Goal: Task Accomplishment & Management: Complete application form

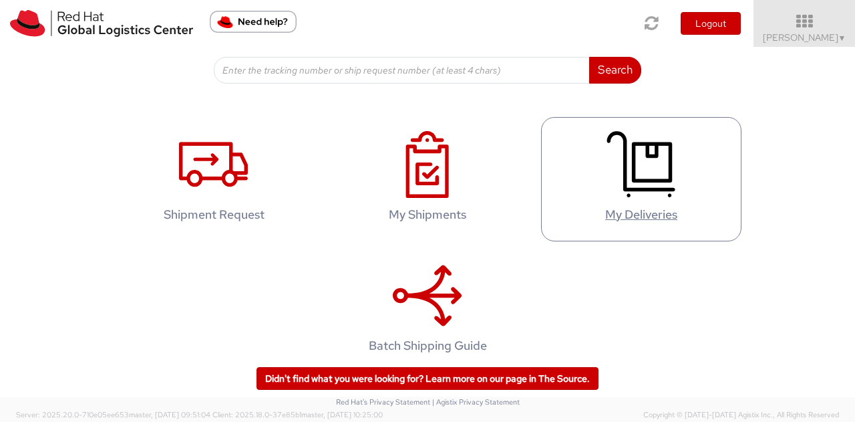
scroll to position [222, 0]
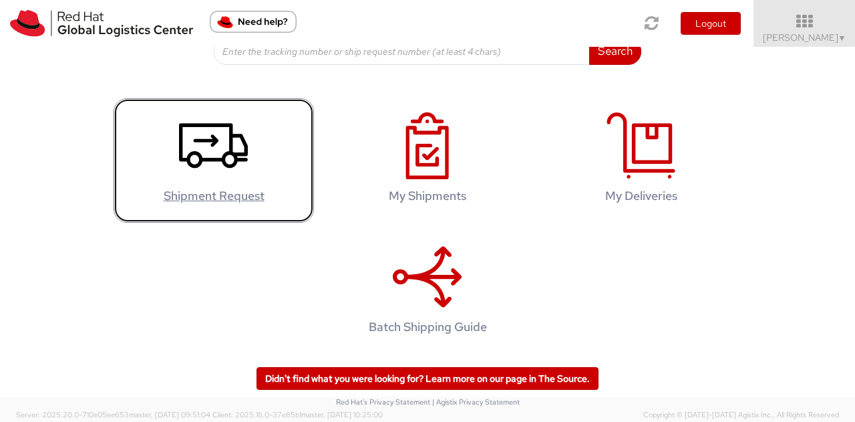
click at [205, 166] on icon at bounding box center [213, 145] width 69 height 67
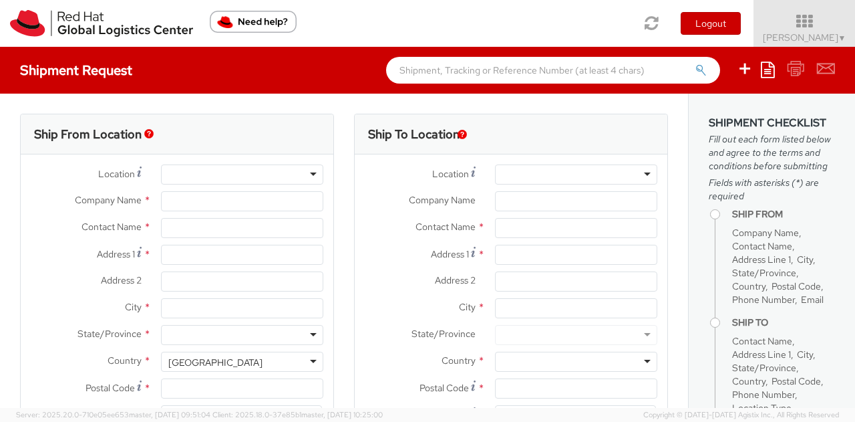
select select
select select "610"
type input "Red Hat SRL"
type input "[PERSON_NAME]"
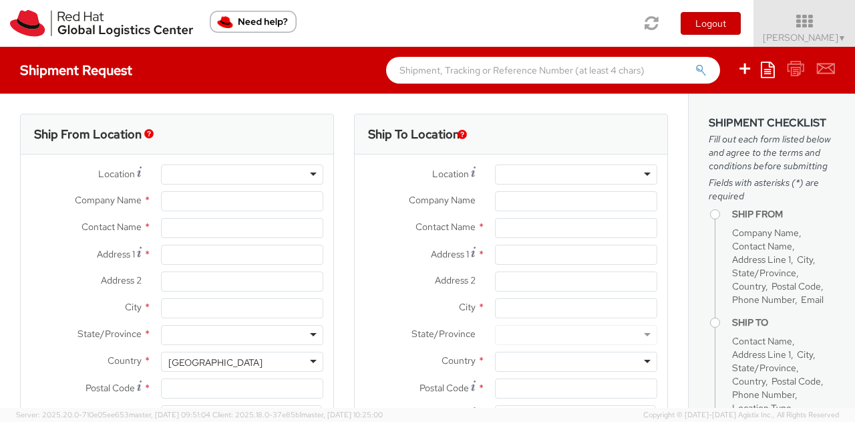
type input "[STREET_ADDRESS][PERSON_NAME]"
type input "[GEOGRAPHIC_DATA]"
type input "20124"
type input "390236047653"
type input "[EMAIL_ADDRESS][DOMAIN_NAME]"
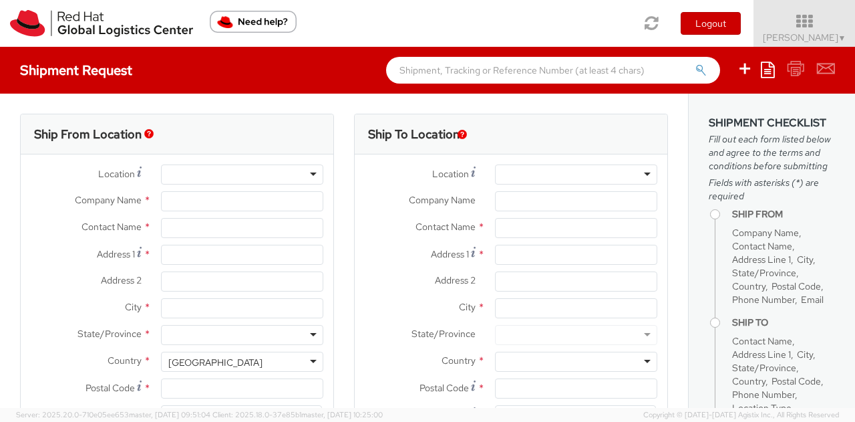
select select "CM"
select select "KGS"
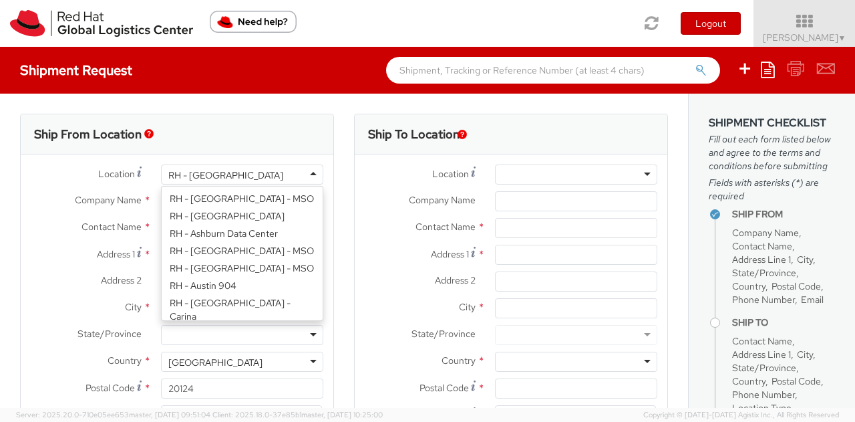
click at [299, 174] on div "RH - [GEOGRAPHIC_DATA]" at bounding box center [242, 174] width 162 height 20
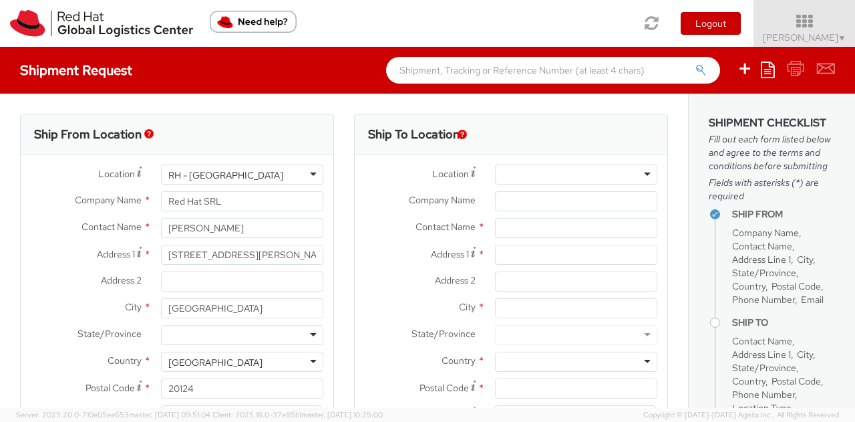
click at [302, 176] on div "RH - [GEOGRAPHIC_DATA]" at bounding box center [242, 174] width 162 height 20
click at [313, 176] on div "RH - [GEOGRAPHIC_DATA]" at bounding box center [242, 174] width 162 height 20
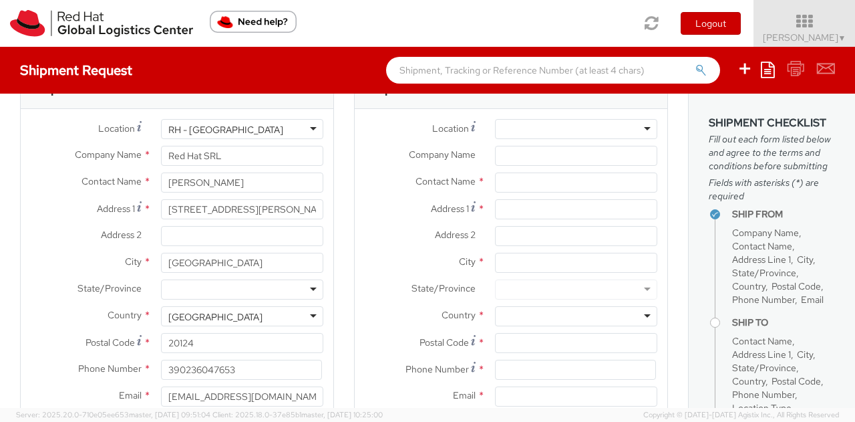
scroll to position [67, 0]
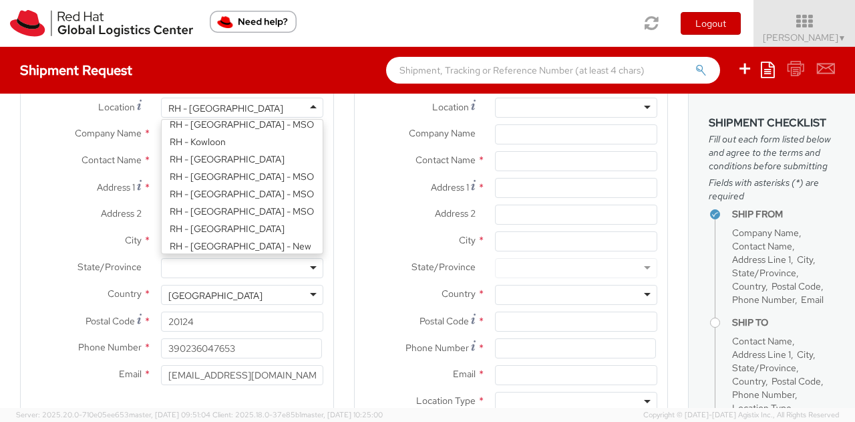
click at [311, 111] on div "RH - [GEOGRAPHIC_DATA]" at bounding box center [242, 108] width 162 height 20
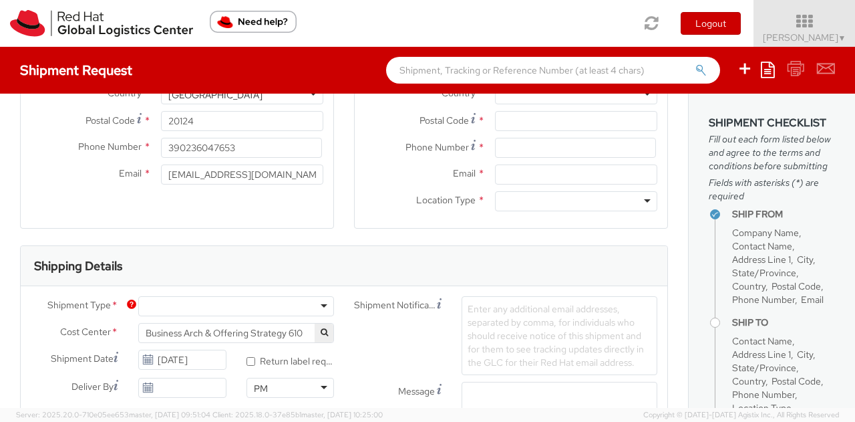
scroll to position [0, 0]
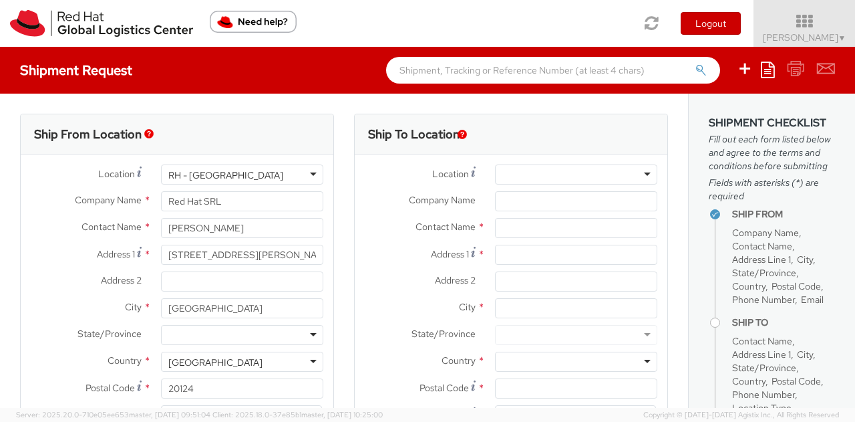
click at [305, 169] on div "RH - [GEOGRAPHIC_DATA]" at bounding box center [242, 174] width 162 height 20
click at [311, 177] on div "RH - [GEOGRAPHIC_DATA]" at bounding box center [242, 174] width 162 height 20
click at [40, 165] on label "Location *" at bounding box center [86, 173] width 130 height 18
click at [226, 206] on input "Red Hat SRL" at bounding box center [242, 201] width 162 height 20
click at [251, 245] on input "[STREET_ADDRESS][PERSON_NAME]" at bounding box center [242, 255] width 162 height 20
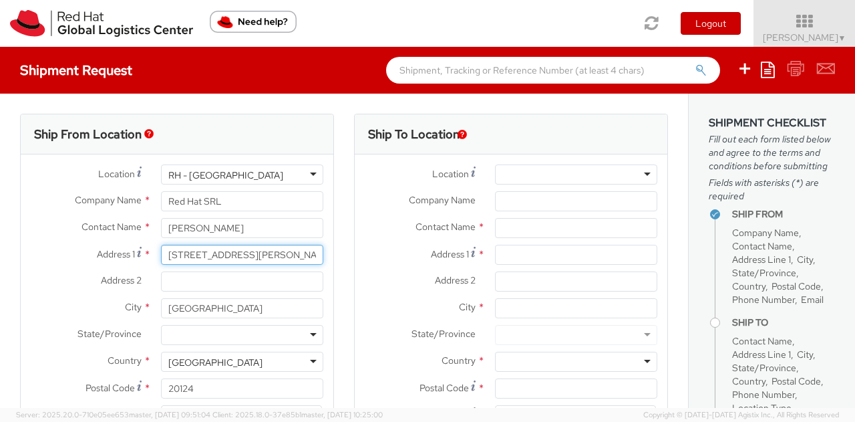
drag, startPoint x: 263, startPoint y: 253, endPoint x: 163, endPoint y: 253, distance: 100.2
click at [163, 253] on input "[STREET_ADDRESS][PERSON_NAME]" at bounding box center [242, 255] width 162 height 20
type input "V"
type input "[STREET_ADDRESS]"
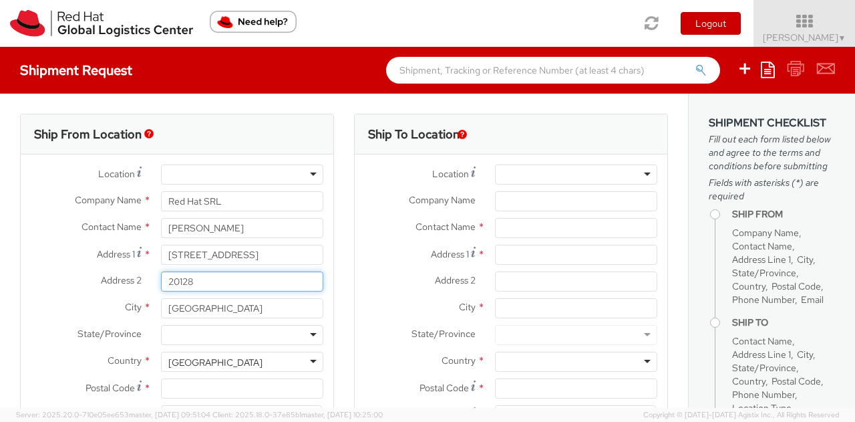
type input "20128"
click at [244, 331] on div at bounding box center [242, 335] width 162 height 20
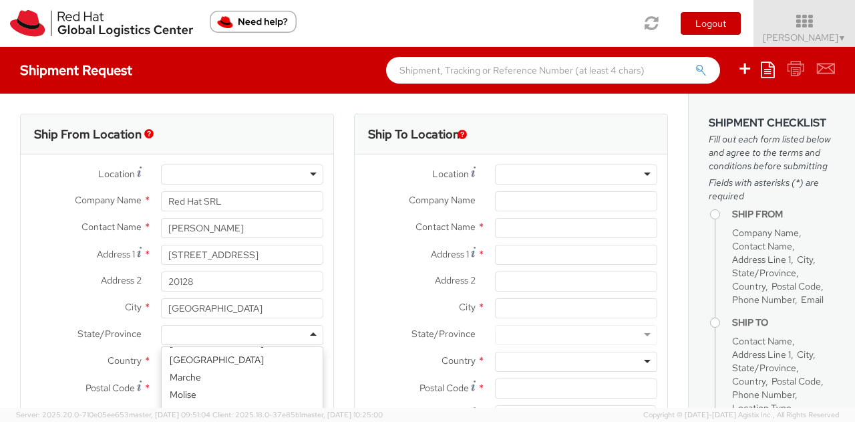
scroll to position [134, 0]
click at [227, 174] on div at bounding box center [242, 174] width 162 height 20
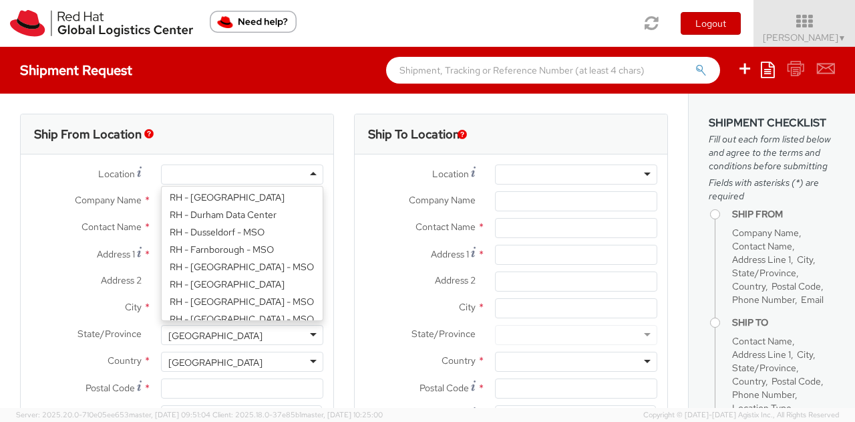
scroll to position [953, 0]
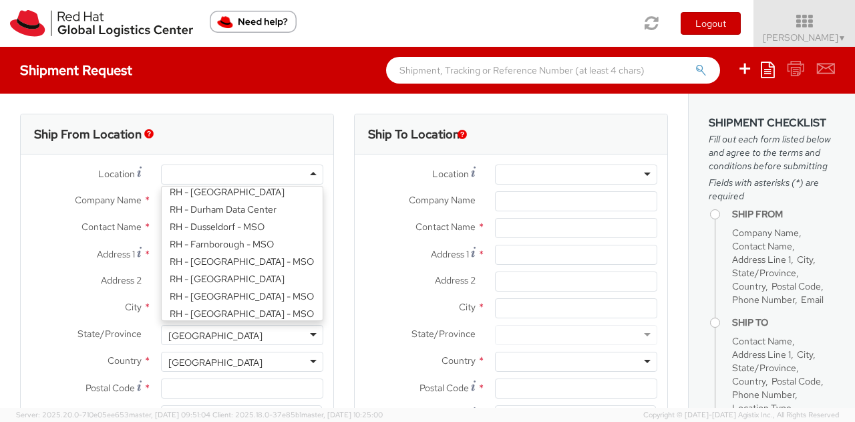
click at [43, 170] on label "Location *" at bounding box center [86, 173] width 130 height 18
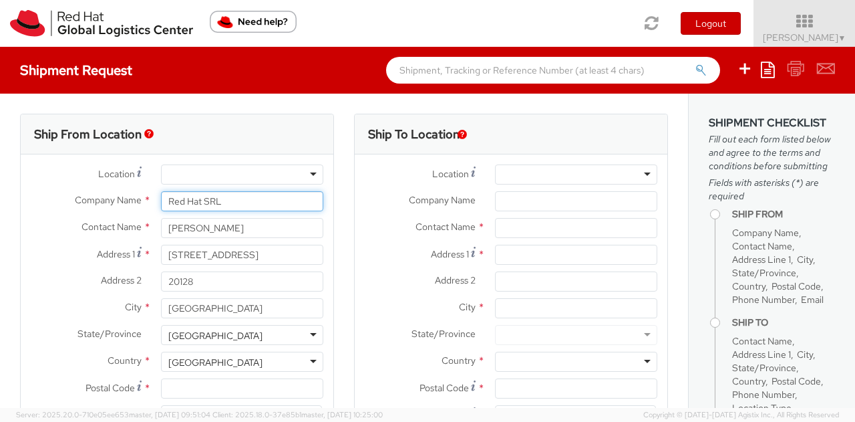
click at [223, 199] on input "Red Hat SRL" at bounding box center [242, 201] width 162 height 20
click at [29, 169] on label "Location *" at bounding box center [86, 173] width 130 height 18
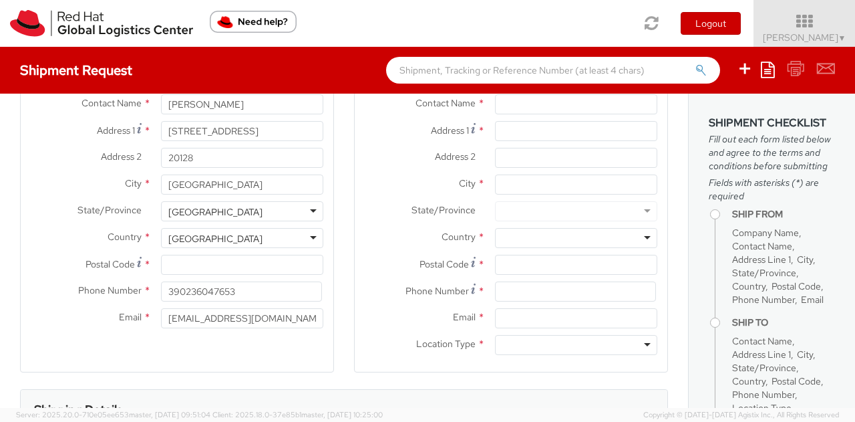
scroll to position [134, 0]
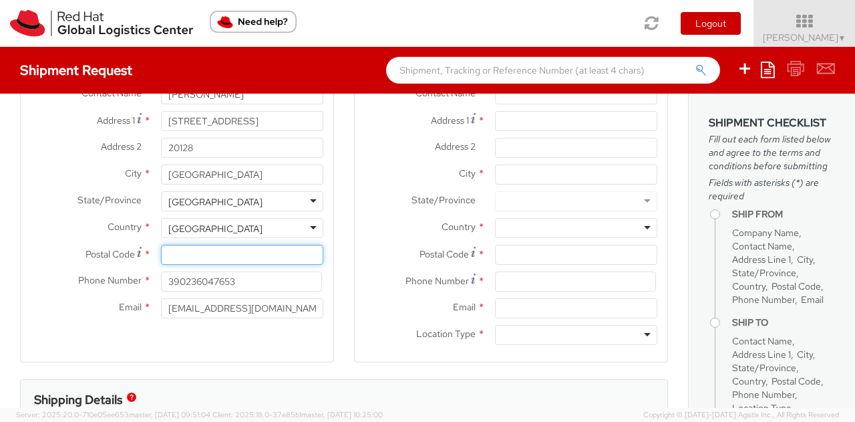
click at [246, 255] on input "Postal Code *" at bounding box center [242, 255] width 162 height 20
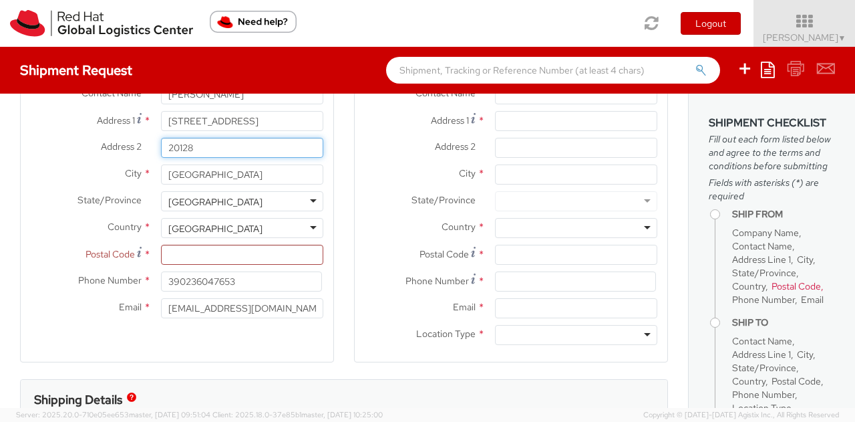
drag, startPoint x: 200, startPoint y: 153, endPoint x: 162, endPoint y: 148, distance: 38.4
click at [162, 148] on input "20128" at bounding box center [242, 148] width 162 height 20
click at [199, 255] on input "Postal Code *" at bounding box center [242, 255] width 162 height 20
paste input "20128"
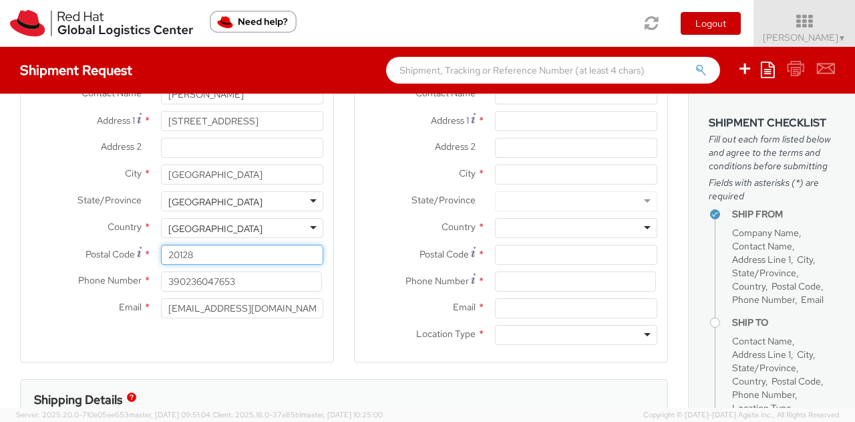
type input "20128"
drag, startPoint x: 259, startPoint y: 279, endPoint x: 136, endPoint y: 267, distance: 123.5
click at [136, 267] on div "Location * [GEOGRAPHIC_DATA] - [GEOGRAPHIC_DATA] - [GEOGRAPHIC_DATA] [GEOGRAPHI…" at bounding box center [177, 178] width 313 height 294
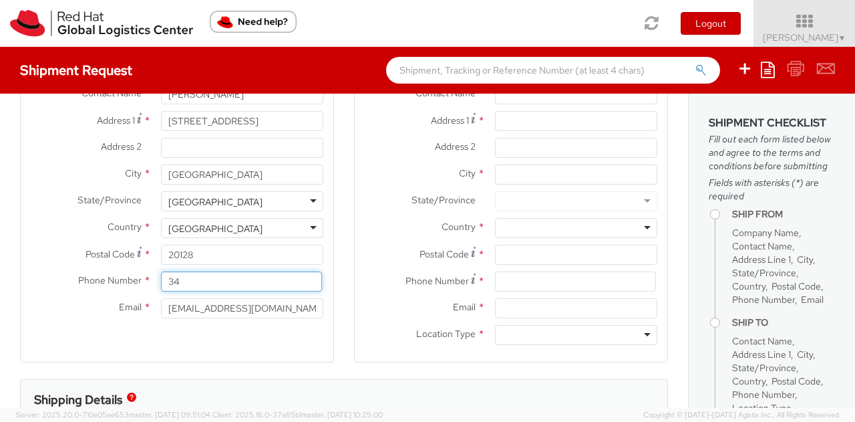
type input "3"
type input "[PHONE_NUMBER]"
click at [368, 174] on label "City *" at bounding box center [420, 172] width 130 height 17
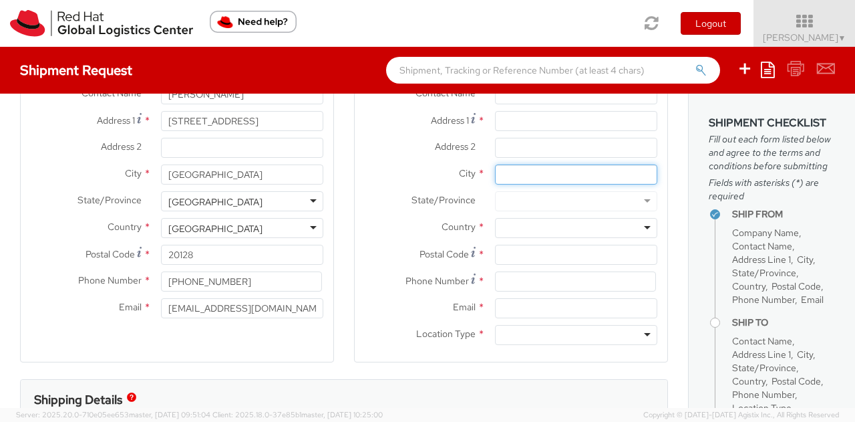
click at [495, 174] on input "City *" at bounding box center [576, 174] width 162 height 20
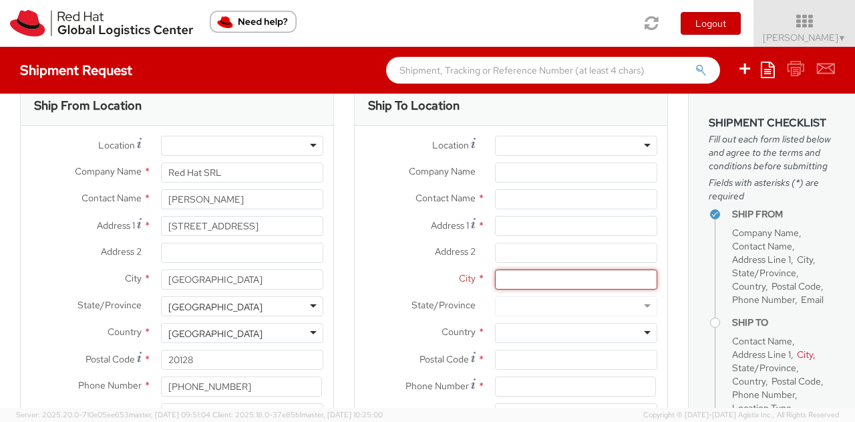
scroll to position [0, 0]
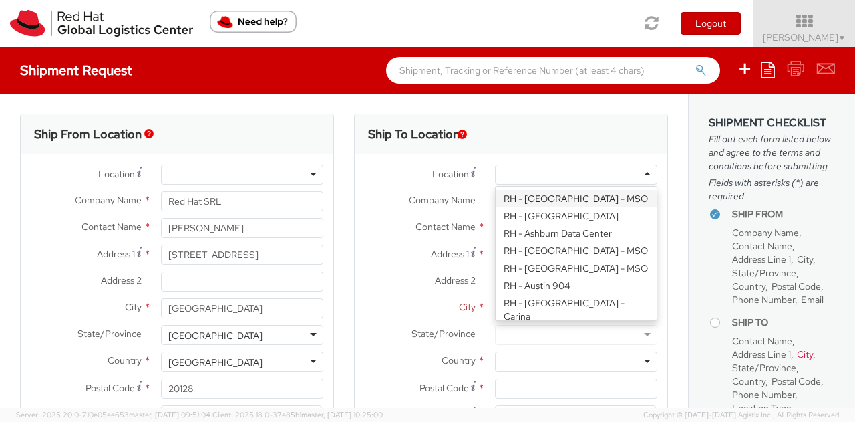
click at [631, 176] on div at bounding box center [576, 174] width 162 height 20
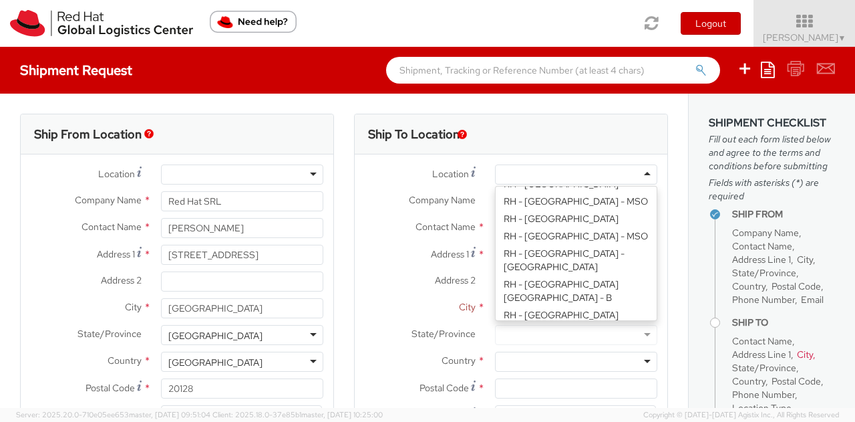
scroll to position [401, 0]
type input "Red Hat Czech s.r.o."
type input "Purkynova 665/115"
type input "[GEOGRAPHIC_DATA]"
type input "621 00"
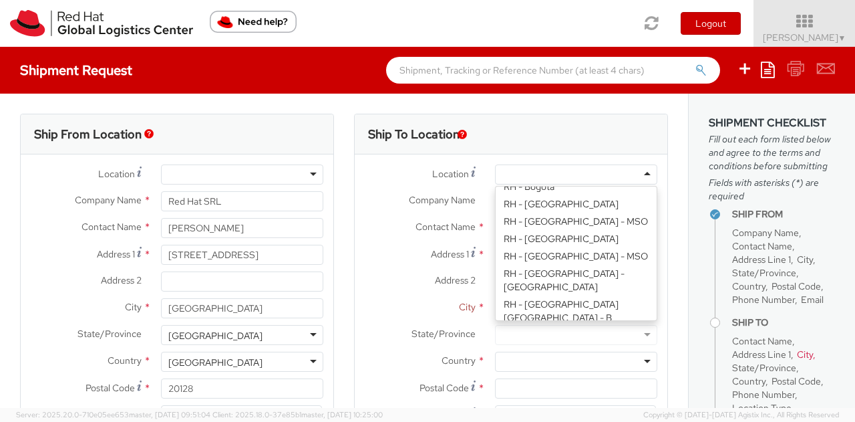
type input "420 532 294 555"
click at [635, 172] on div "RH - [GEOGRAPHIC_DATA] [GEOGRAPHIC_DATA] - C" at bounding box center [576, 174] width 162 height 20
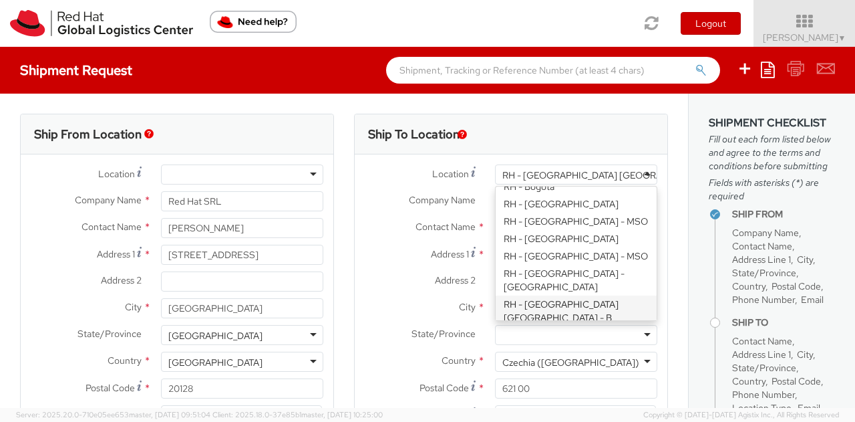
type input "Purkynova 647/111"
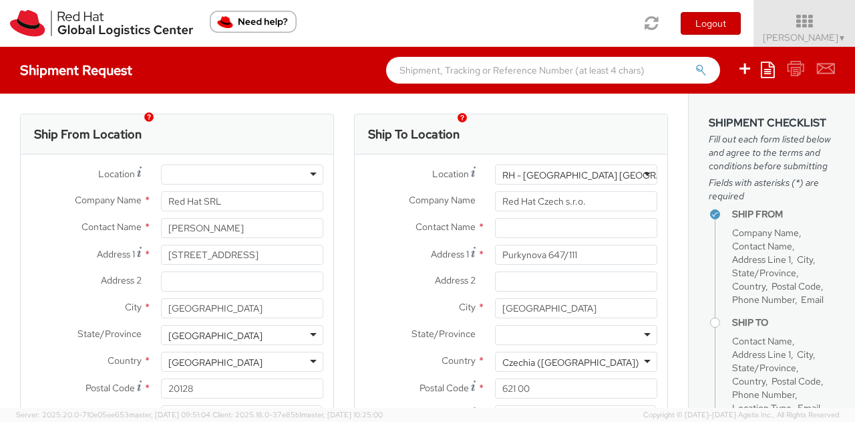
scroll to position [67, 0]
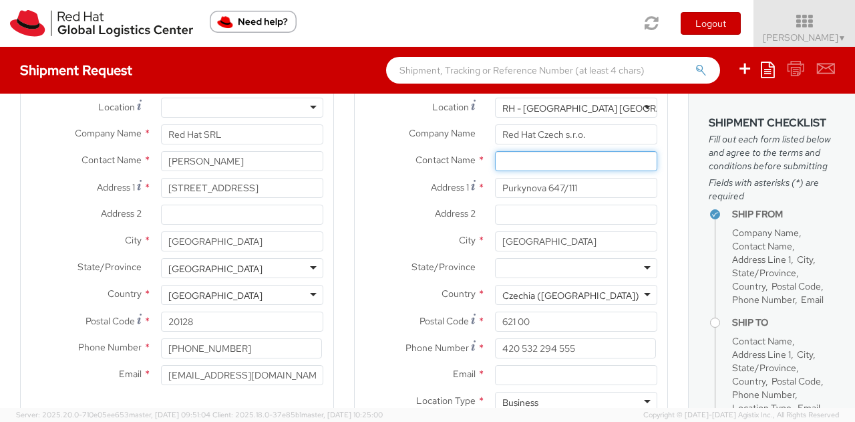
click at [547, 161] on input "text" at bounding box center [576, 161] width 162 height 20
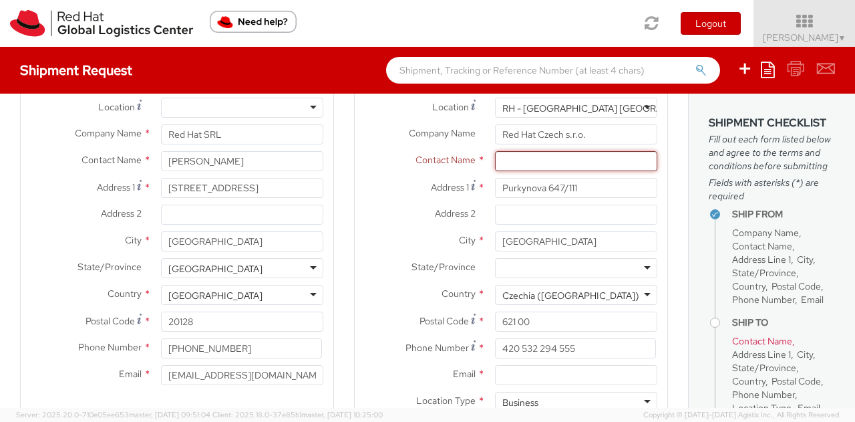
paste input "Attn: Red Hat IT - Endpoint Systems"
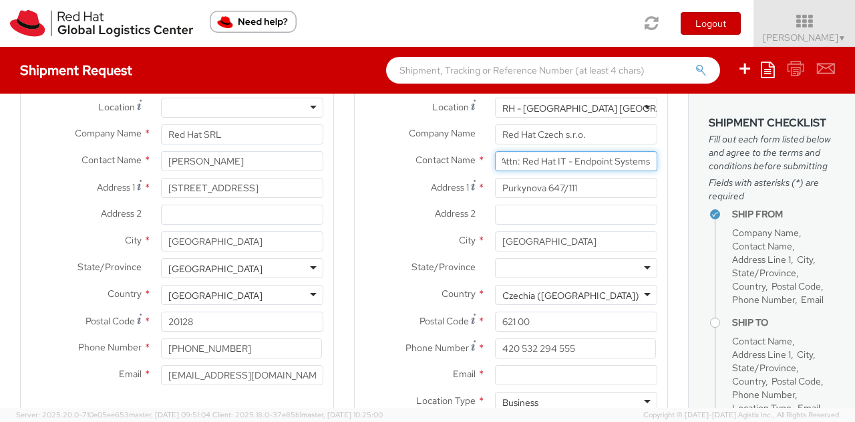
type input "Attn: Red Hat IT - Endpoint Systems"
click at [355, 196] on div "Address 1 * Purkynova 647/111" at bounding box center [511, 188] width 313 height 20
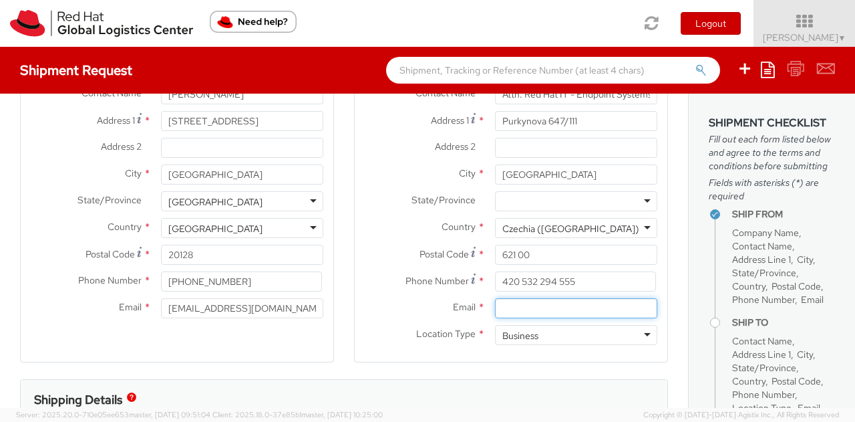
click at [511, 304] on input "Email *" at bounding box center [576, 308] width 162 height 20
paste input "[EMAIL_ADDRESS][DOMAIN_NAME]"
type input "[EMAIL_ADDRESS][DOMAIN_NAME]"
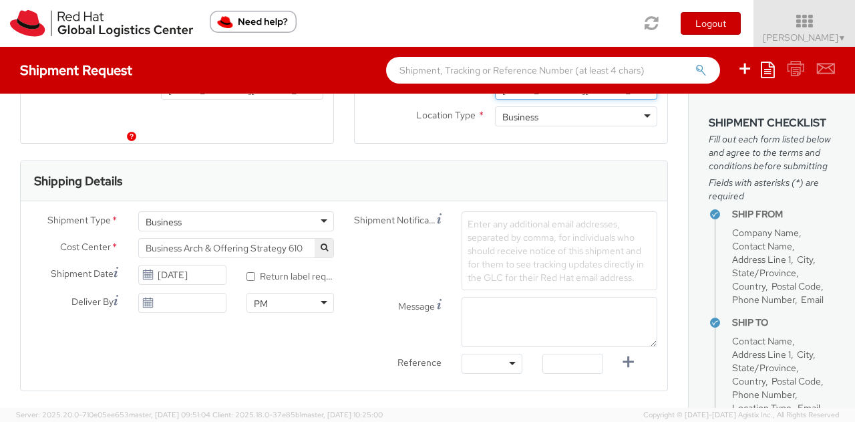
scroll to position [401, 0]
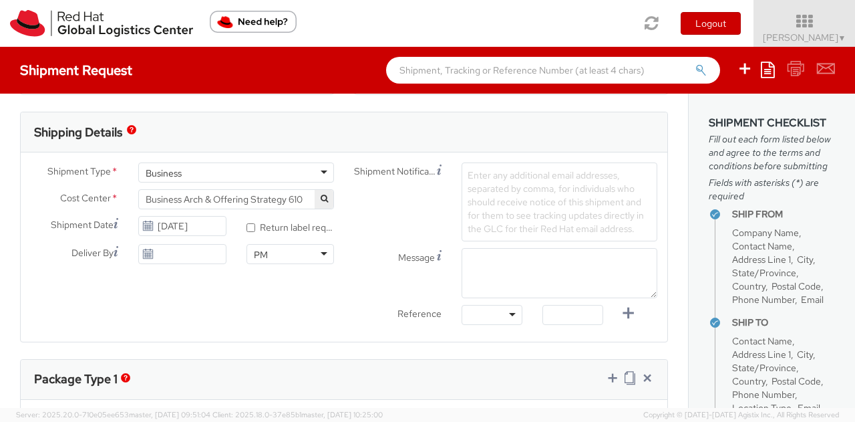
click at [321, 202] on icon "button" at bounding box center [324, 198] width 7 height 8
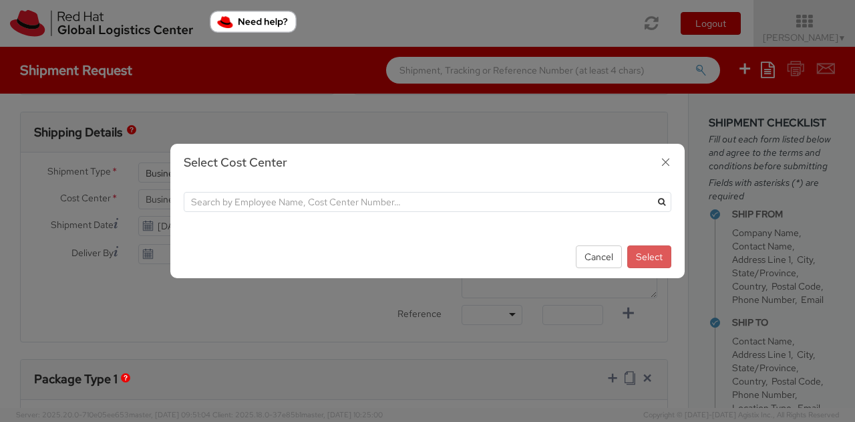
click at [663, 161] on icon "button" at bounding box center [665, 161] width 19 height 19
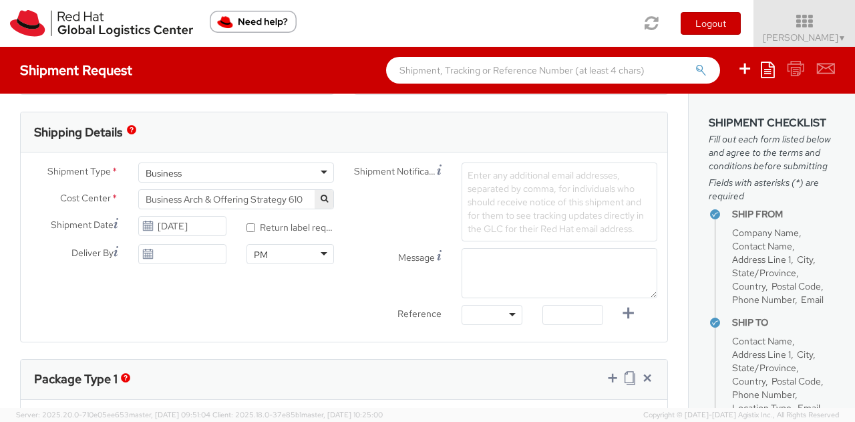
click at [322, 201] on icon "button" at bounding box center [324, 198] width 7 height 8
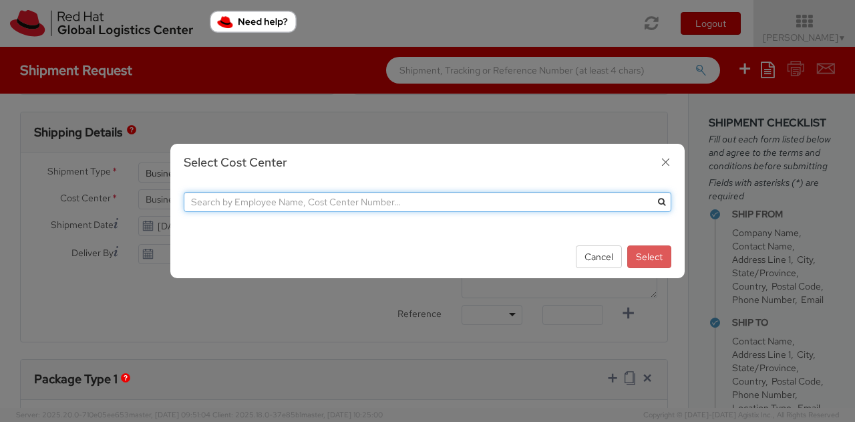
click at [305, 204] on input "text" at bounding box center [428, 202] width 488 height 20
type input "850"
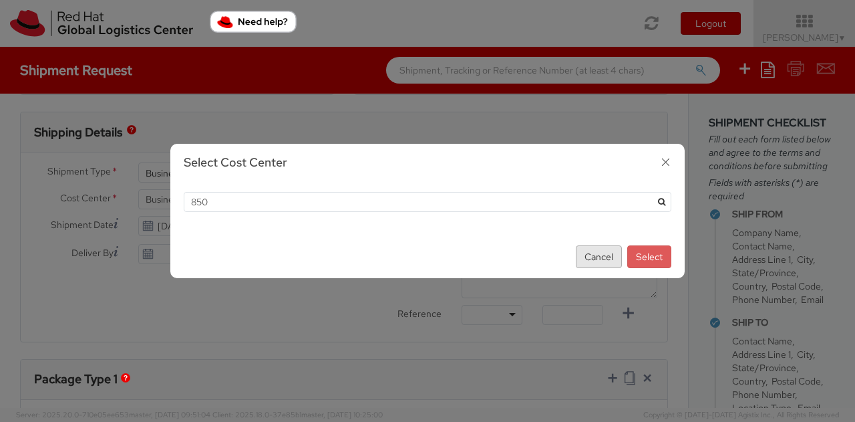
click at [588, 256] on button "Cancel" at bounding box center [599, 256] width 46 height 23
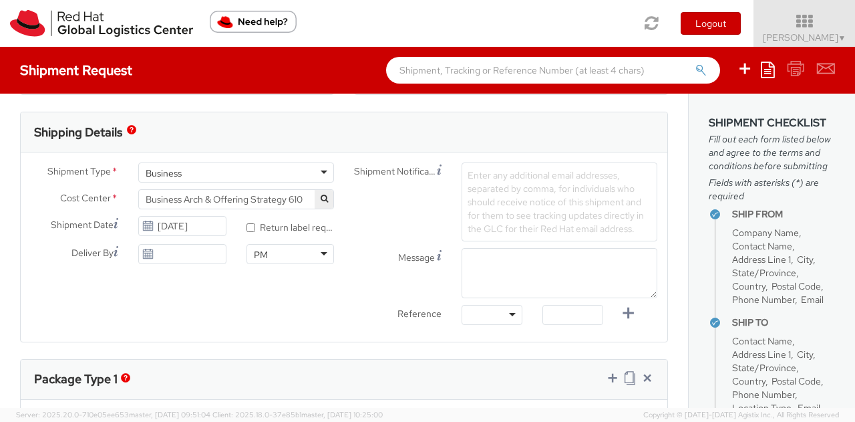
click at [233, 161] on div "Shipment Type * Business Business Business Cost Center * Business Arch & Offeri…" at bounding box center [344, 246] width 647 height 189
click at [315, 173] on div "Business" at bounding box center [236, 172] width 196 height 20
click at [317, 172] on div "Business" at bounding box center [236, 172] width 196 height 20
click at [376, 201] on div "Shipment Notification Enter any additional email addresses, separated by comma,…" at bounding box center [505, 201] width 323 height 79
click at [323, 200] on button "button" at bounding box center [324, 199] width 19 height 19
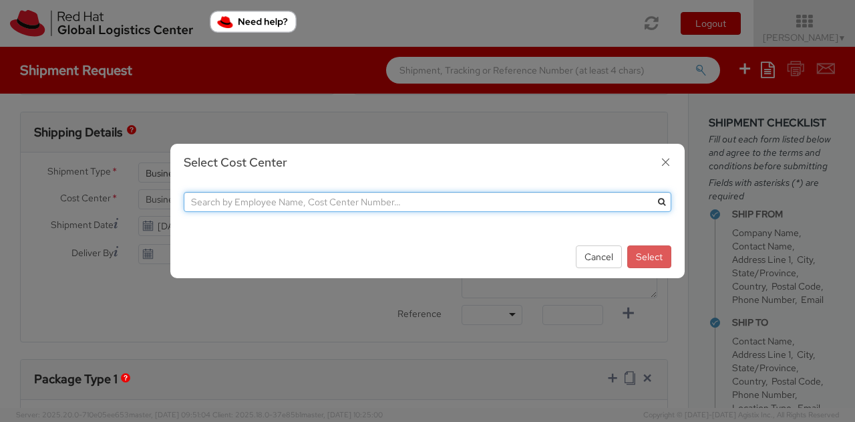
click at [297, 206] on input "text" at bounding box center [428, 202] width 488 height 20
type input "IT fixed"
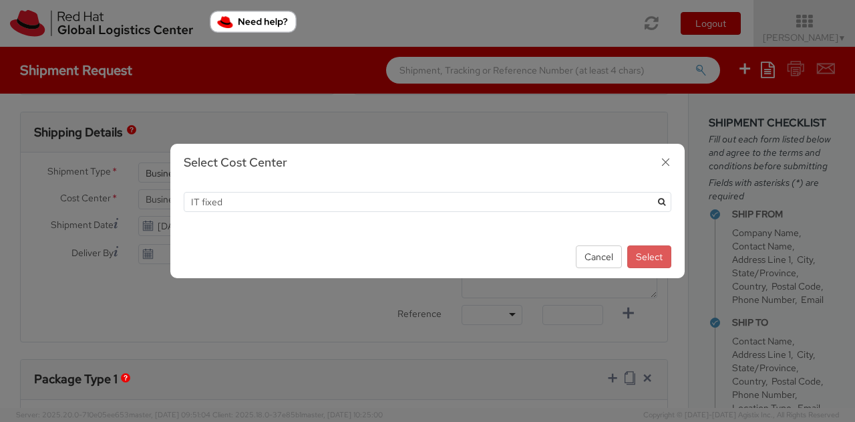
click at [662, 200] on icon "submit" at bounding box center [661, 202] width 7 height 8
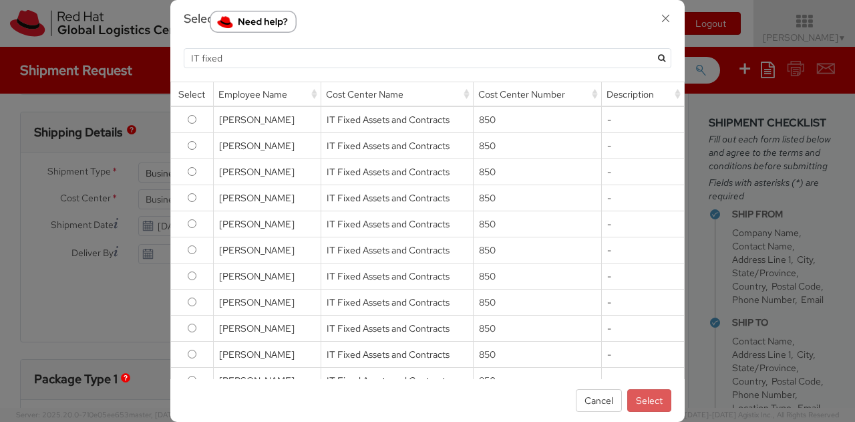
scroll to position [0, 0]
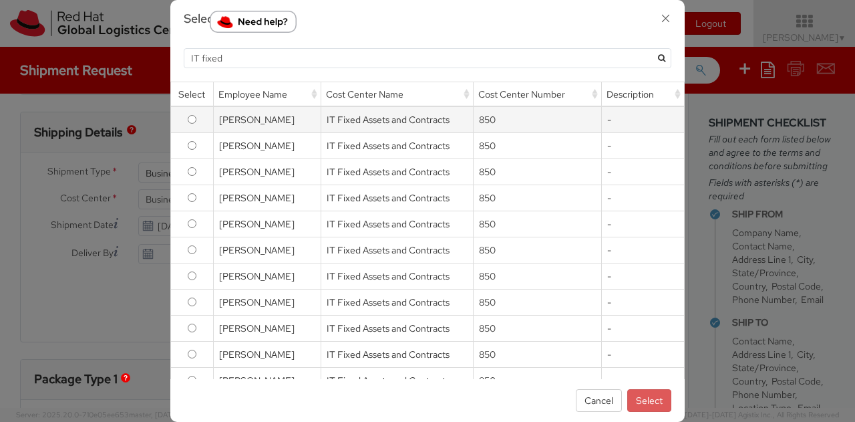
click at [364, 123] on td "IT Fixed Assets and Contracts" at bounding box center [397, 119] width 152 height 27
click at [188, 116] on input "radio" at bounding box center [192, 119] width 9 height 9
radio input "true"
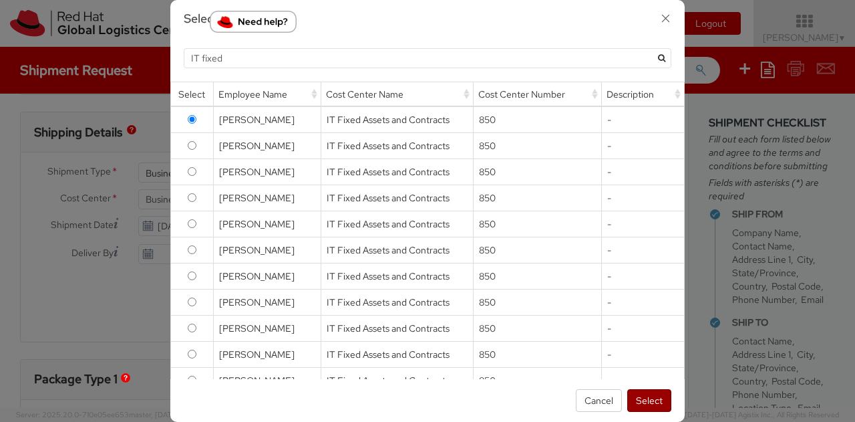
click at [642, 401] on button "Select" at bounding box center [649, 400] width 44 height 23
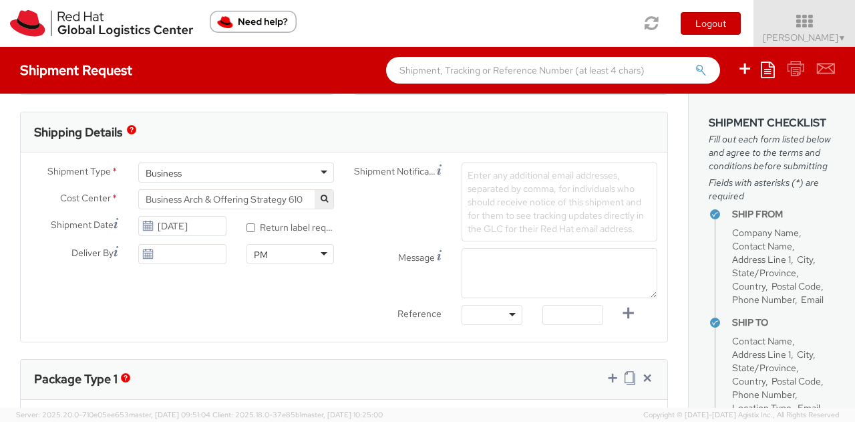
select select "850"
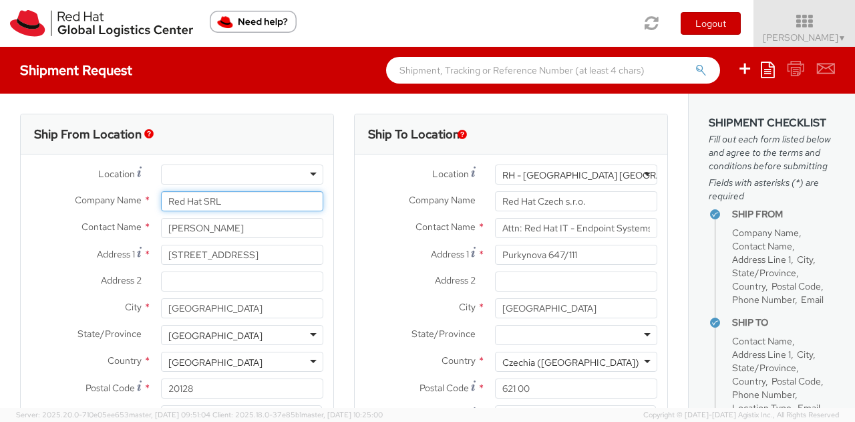
drag, startPoint x: 277, startPoint y: 208, endPoint x: 243, endPoint y: 206, distance: 33.5
click at [243, 206] on input "Red Hat SRL" at bounding box center [242, 201] width 162 height 20
click at [254, 206] on input "Red Hat SRL" at bounding box center [242, 201] width 162 height 20
drag, startPoint x: 245, startPoint y: 206, endPoint x: 116, endPoint y: 181, distance: 131.3
click at [116, 181] on div "Location * [GEOGRAPHIC_DATA] - [GEOGRAPHIC_DATA] - [GEOGRAPHIC_DATA] [GEOGRAPHI…" at bounding box center [177, 311] width 313 height 294
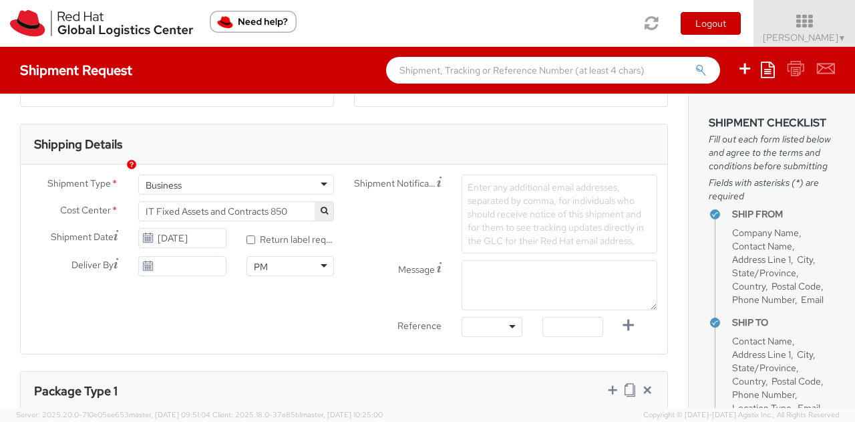
scroll to position [401, 0]
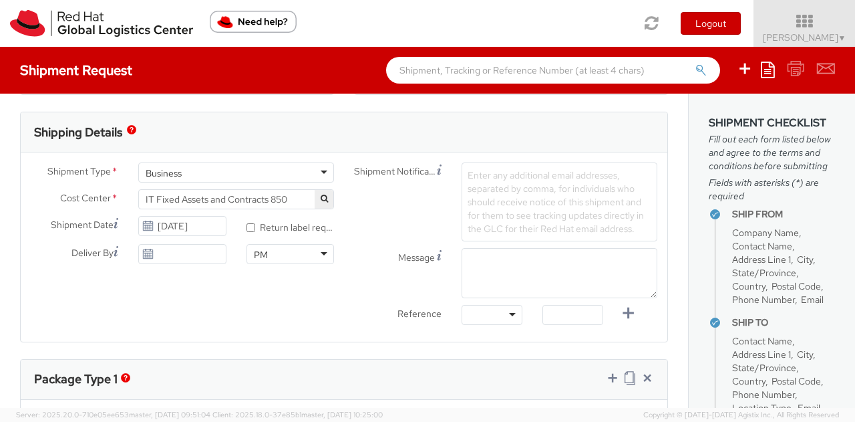
type input "[PERSON_NAME] - Red Hat SRL"
click at [206, 227] on input "[DATE]" at bounding box center [182, 226] width 88 height 20
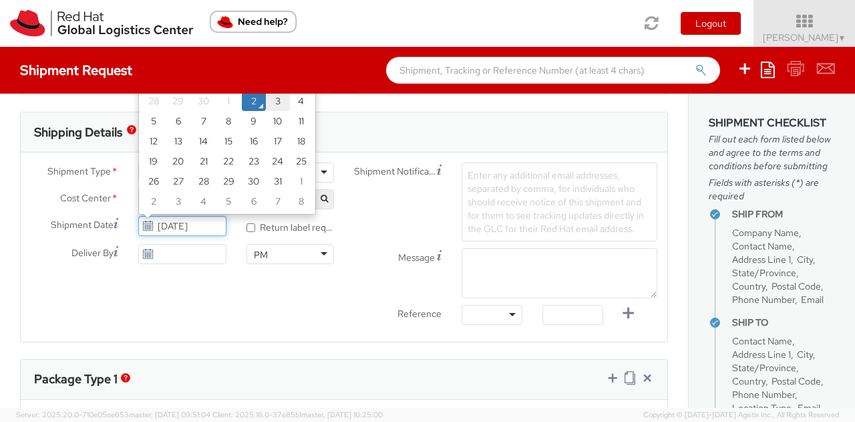
click at [272, 98] on td "3" at bounding box center [278, 101] width 24 height 20
type input "[DATE]"
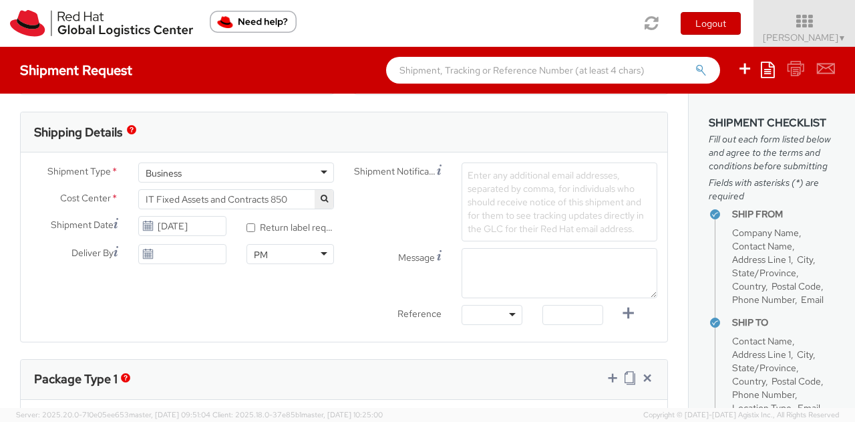
click at [144, 255] on use at bounding box center [148, 253] width 9 height 9
click at [145, 256] on use at bounding box center [148, 253] width 9 height 9
click at [146, 249] on icon at bounding box center [147, 254] width 11 height 11
click at [247, 227] on input "* Return label required" at bounding box center [251, 227] width 9 height 9
checkbox input "true"
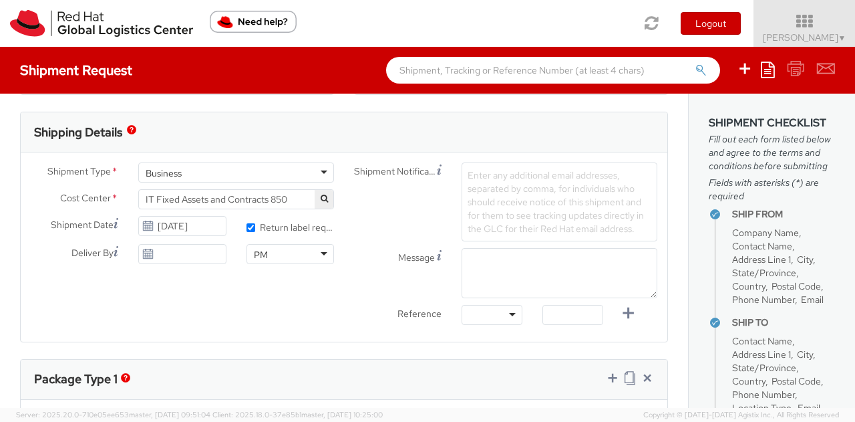
click at [144, 253] on use at bounding box center [148, 253] width 9 height 9
click at [146, 227] on icon at bounding box center [147, 226] width 11 height 11
click at [150, 221] on use at bounding box center [148, 225] width 9 height 9
click at [146, 301] on div "Shipment Type * Business Business Business Cost Center * IT Fixed Assets and Co…" at bounding box center [344, 246] width 647 height 169
click at [169, 225] on input "[DATE]" at bounding box center [182, 226] width 88 height 20
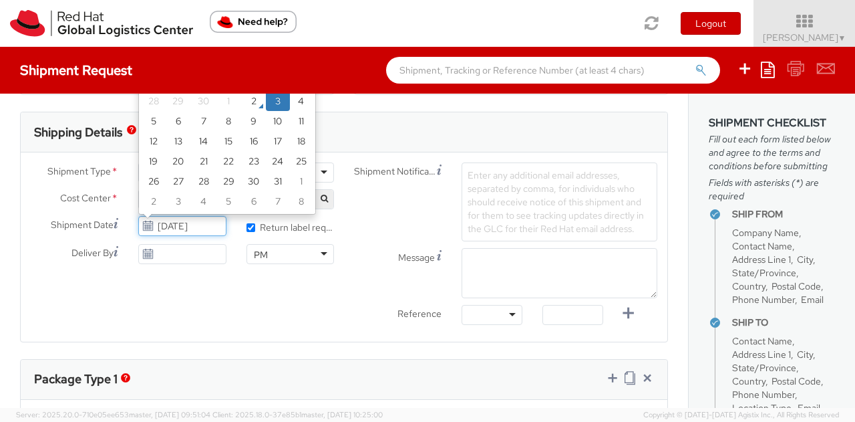
click at [275, 102] on td "3" at bounding box center [278, 101] width 24 height 20
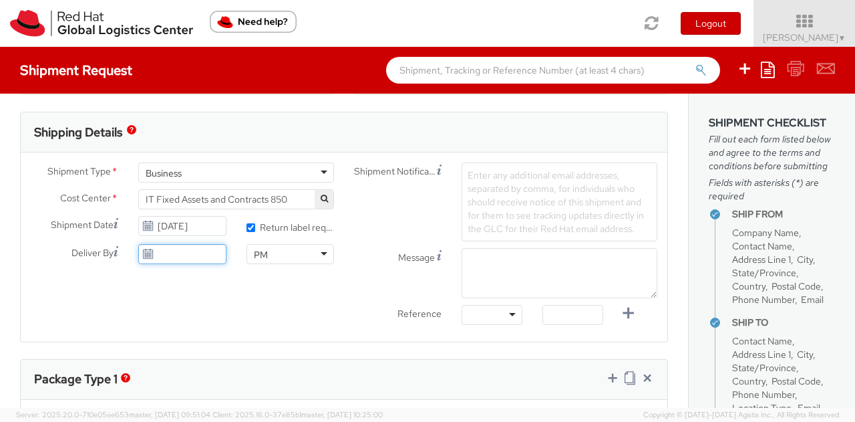
type input "[DATE]"
click at [162, 253] on input "[DATE]" at bounding box center [182, 254] width 88 height 20
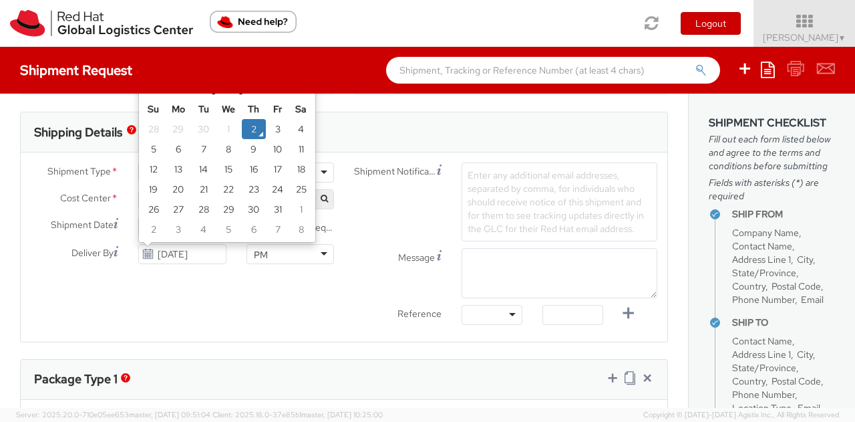
click at [251, 323] on div "Shipment Type * Business Business Business Cost Center * IT Fixed Assets and Co…" at bounding box center [344, 246] width 647 height 169
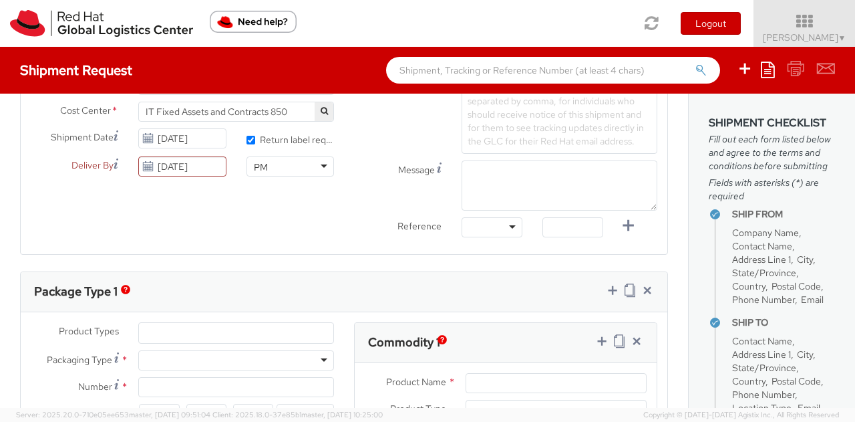
scroll to position [468, 0]
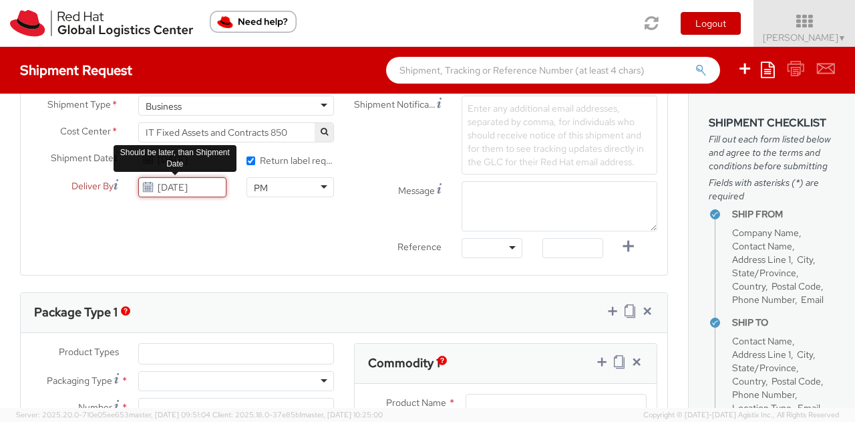
click at [196, 185] on input "[DATE]" at bounding box center [182, 187] width 88 height 20
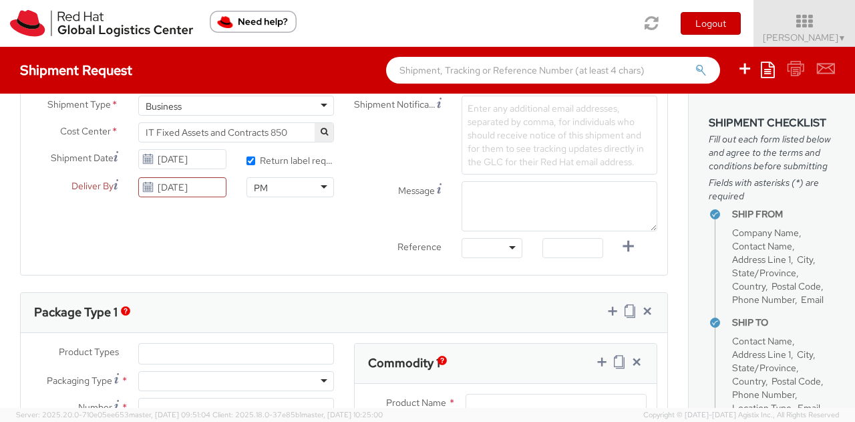
click at [217, 215] on div "Shipment Type * Business Business Business Cost Center * IT Fixed Assets and Co…" at bounding box center [344, 180] width 647 height 169
click at [248, 153] on label "* Return label required" at bounding box center [291, 159] width 88 height 15
click at [248, 156] on input "* Return label required" at bounding box center [251, 160] width 9 height 9
click at [248, 158] on input "* Return label required" at bounding box center [251, 160] width 9 height 9
checkbox input "true"
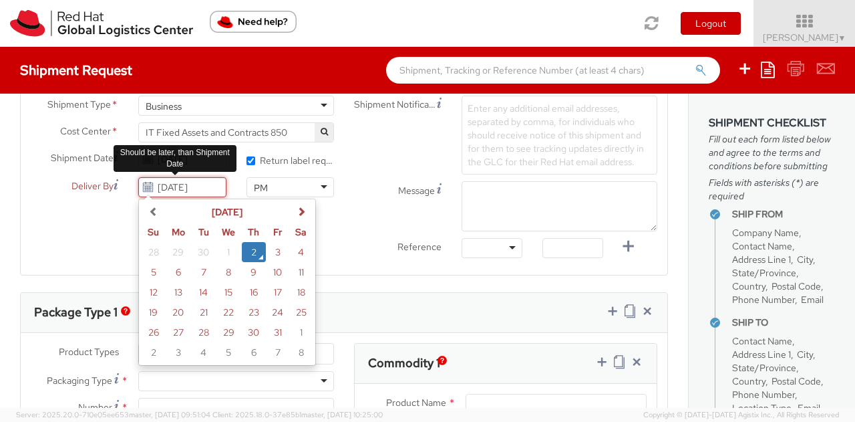
click at [194, 188] on input "[DATE]" at bounding box center [182, 187] width 88 height 20
click at [274, 247] on td "3" at bounding box center [278, 252] width 24 height 20
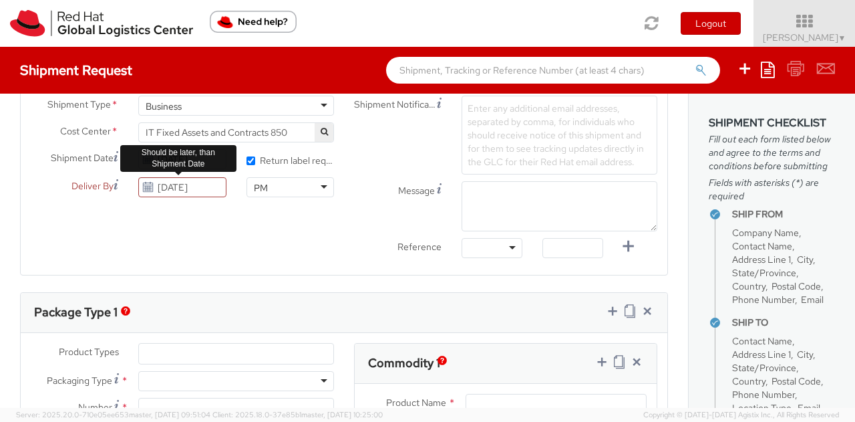
click at [315, 185] on div "PM" at bounding box center [291, 187] width 88 height 20
click at [177, 235] on div "Shipment Type * Business Business Business Cost Center * IT Fixed Assets and Co…" at bounding box center [344, 180] width 647 height 169
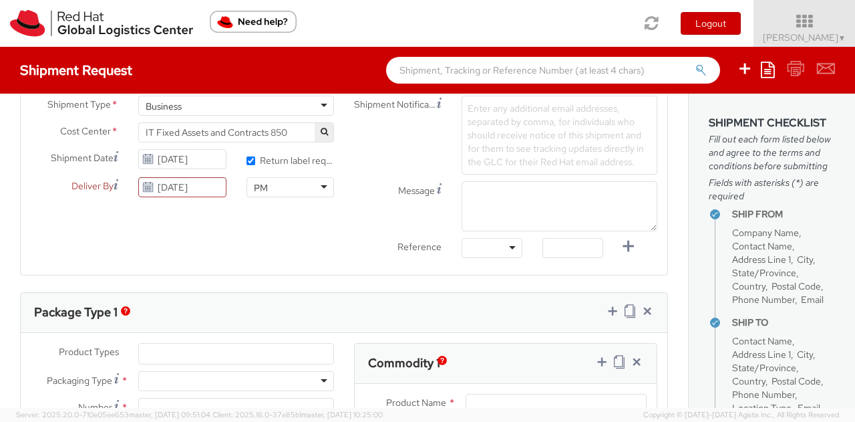
click at [210, 212] on div "Shipment Type * Business Business Business Cost Center * IT Fixed Assets and Co…" at bounding box center [344, 180] width 647 height 169
click at [172, 157] on input "[DATE]" at bounding box center [182, 159] width 88 height 20
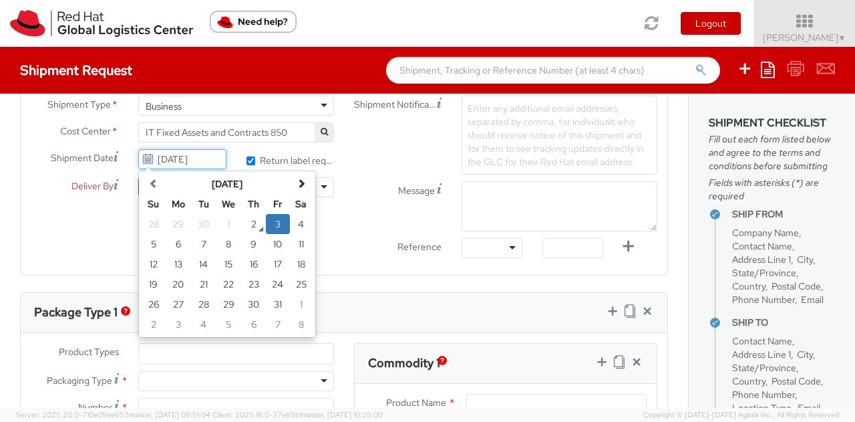
click at [273, 215] on td "3" at bounding box center [278, 224] width 24 height 20
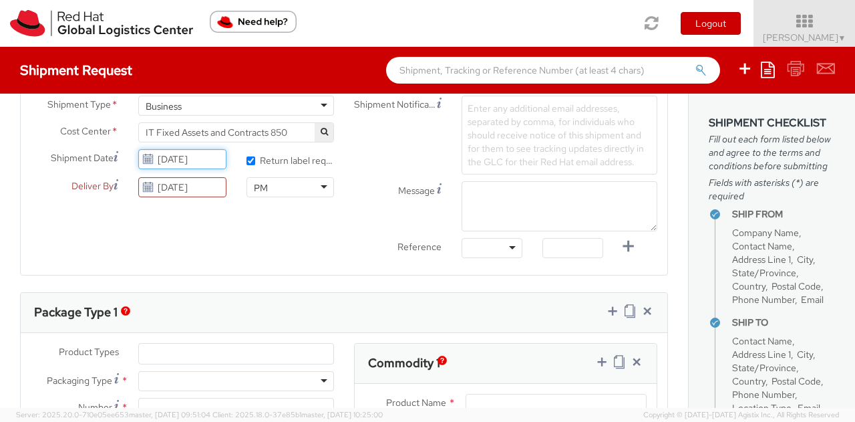
click at [171, 158] on input "[DATE]" at bounding box center [182, 159] width 88 height 20
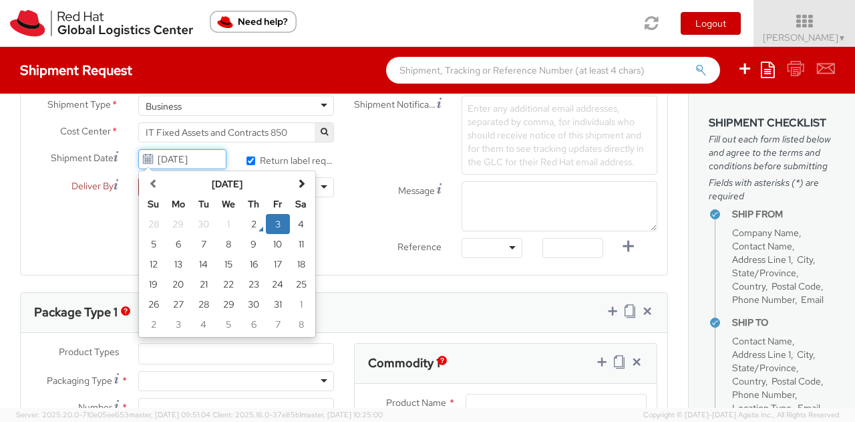
click at [281, 221] on td "3" at bounding box center [278, 224] width 24 height 20
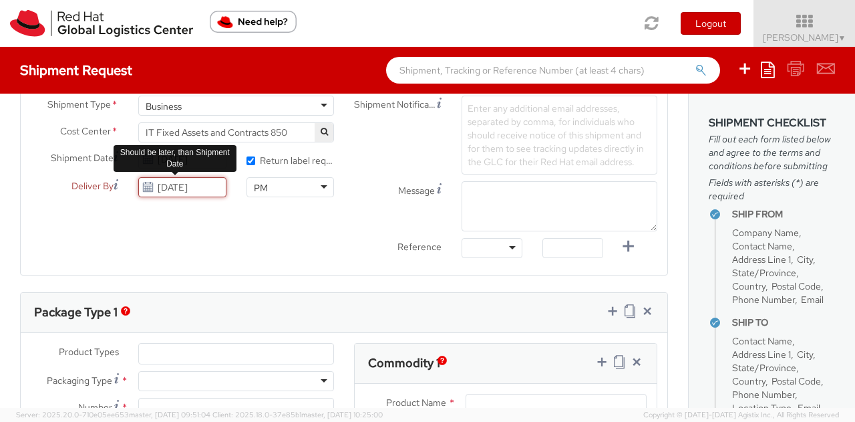
click at [177, 192] on input "[DATE]" at bounding box center [182, 187] width 88 height 20
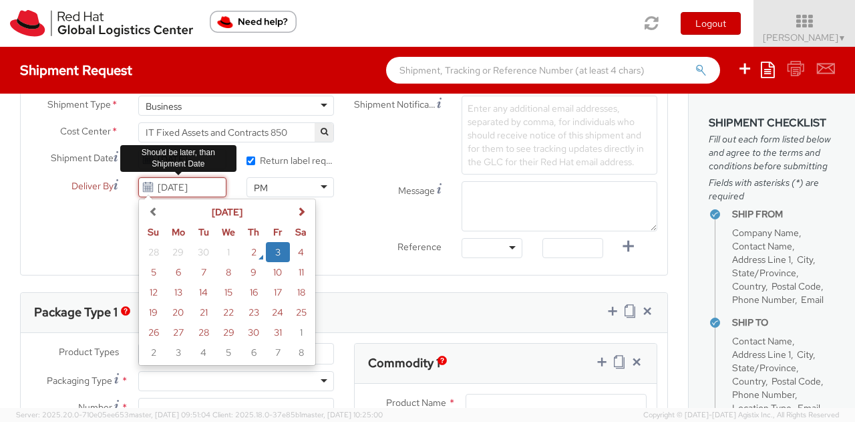
click at [272, 250] on td "3" at bounding box center [278, 252] width 24 height 20
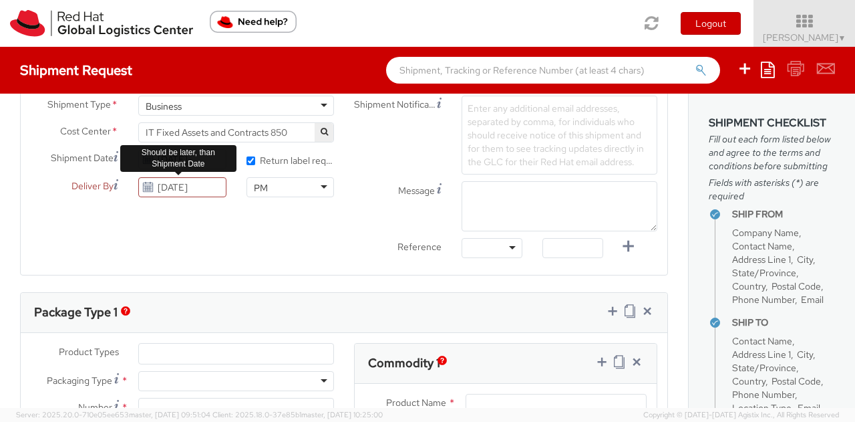
click at [105, 223] on div "Shipment Type * Business Business Business Cost Center * IT Fixed Assets and Co…" at bounding box center [344, 180] width 647 height 169
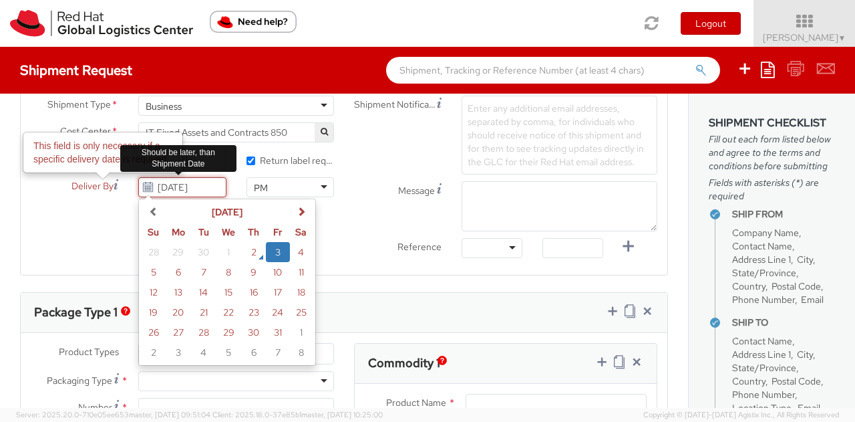
click at [200, 190] on input "[DATE]" at bounding box center [182, 187] width 88 height 20
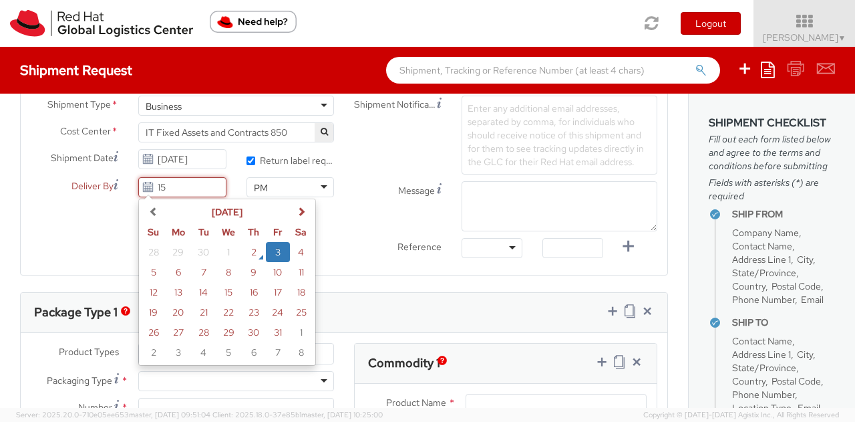
type input "5"
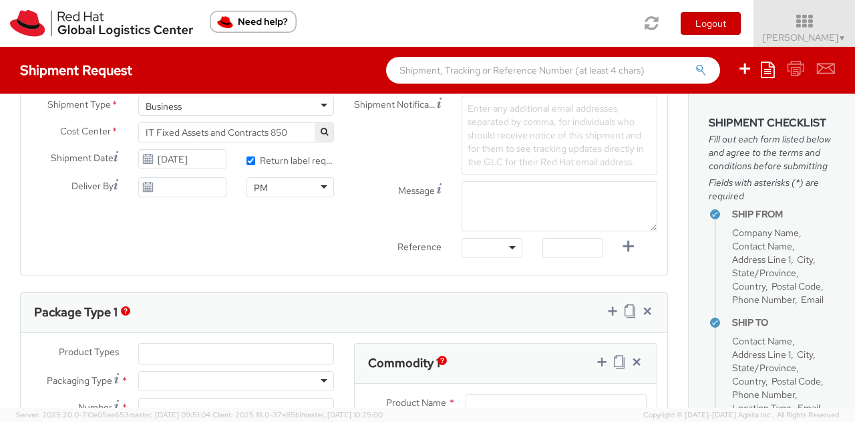
click at [365, 198] on div "Message" at bounding box center [505, 206] width 323 height 50
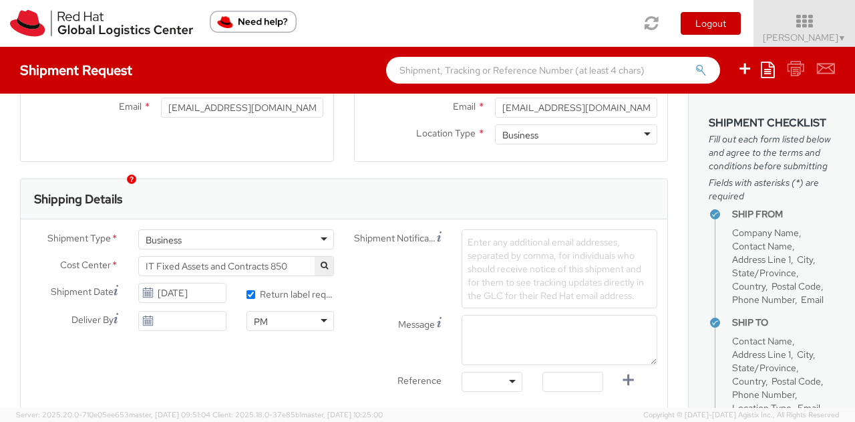
scroll to position [401, 0]
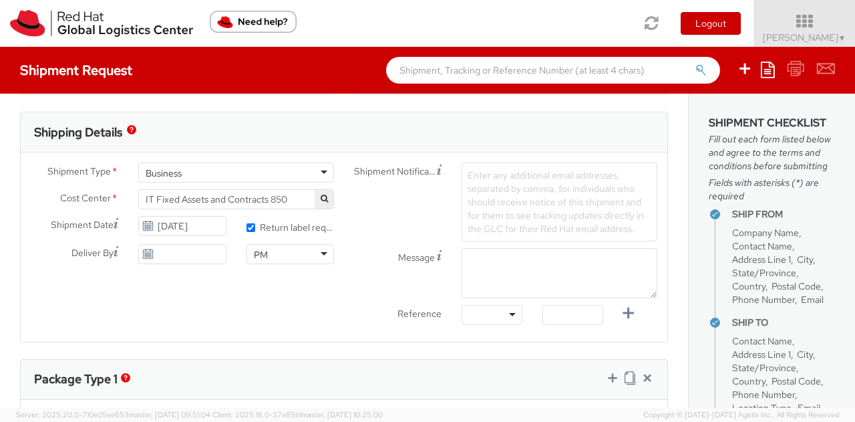
click at [503, 195] on span "Enter any additional email addresses, separated by comma, for individuals who s…" at bounding box center [556, 201] width 176 height 65
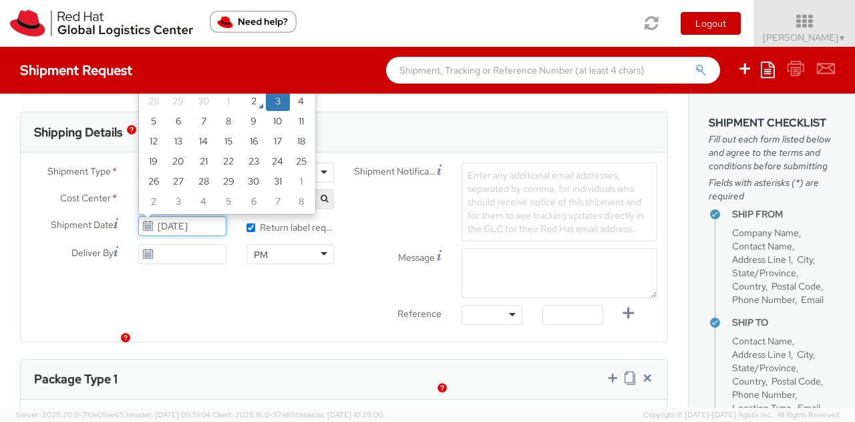
click at [187, 221] on input "[DATE]" at bounding box center [182, 226] width 88 height 20
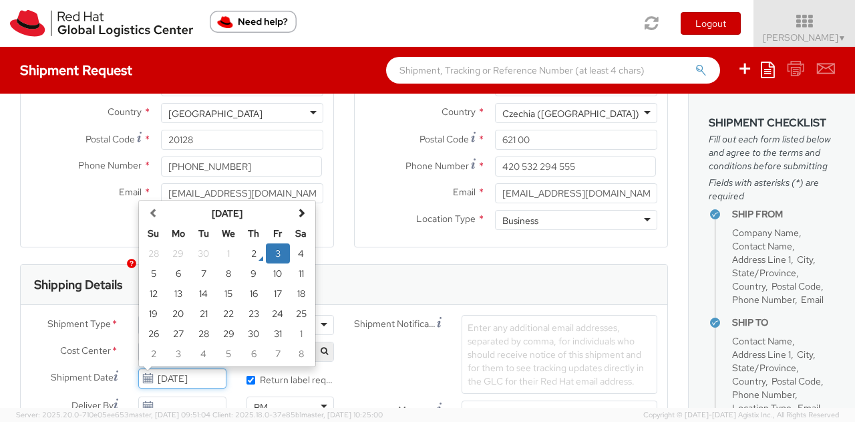
scroll to position [267, 0]
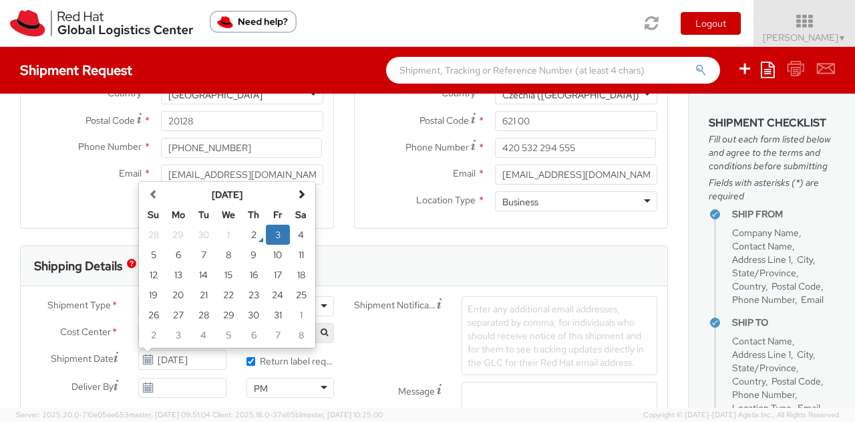
click at [350, 255] on div "Shipping Details" at bounding box center [344, 266] width 647 height 40
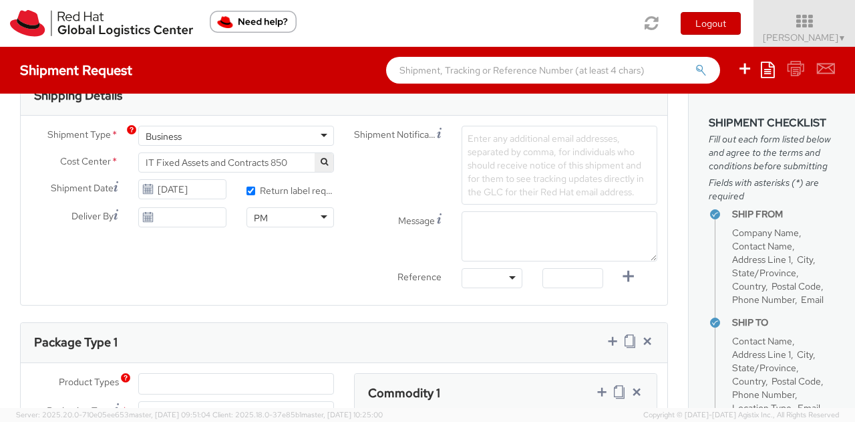
scroll to position [468, 0]
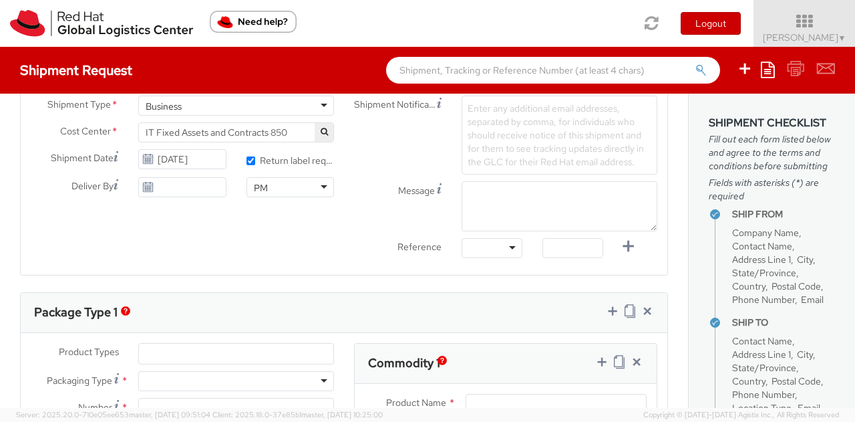
click at [500, 247] on div at bounding box center [492, 248] width 61 height 20
drag, startPoint x: 295, startPoint y: 223, endPoint x: 364, endPoint y: 214, distance: 69.4
click at [295, 223] on div "Shipment Type * Business Business Business Cost Center * IT Fixed Assets and Co…" at bounding box center [344, 180] width 647 height 169
click at [464, 198] on textarea "Message" at bounding box center [560, 206] width 196 height 50
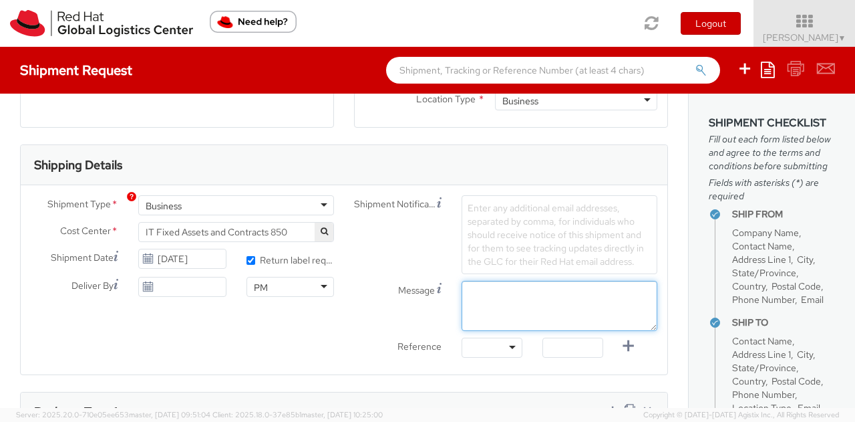
scroll to position [334, 0]
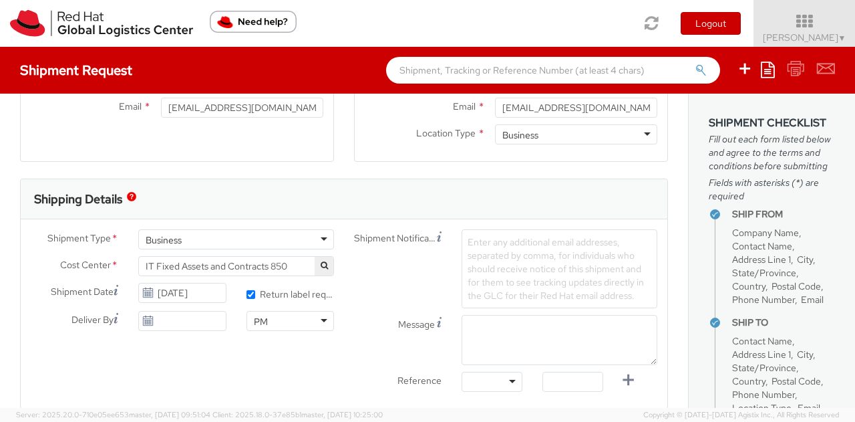
click at [297, 293] on label "* Return label required" at bounding box center [291, 292] width 88 height 15
click at [255, 293] on input "* Return label required" at bounding box center [251, 294] width 9 height 9
click at [280, 295] on label "* Return label required" at bounding box center [291, 292] width 88 height 15
click at [255, 295] on input "* Return label required" at bounding box center [251, 294] width 9 height 9
checkbox input "true"
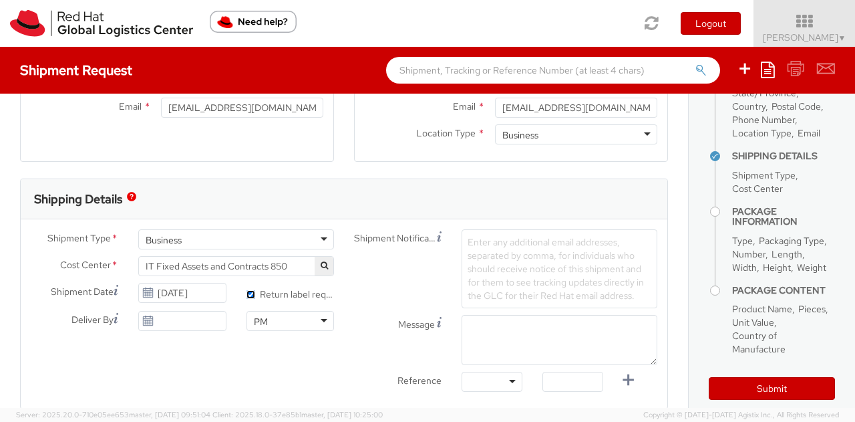
scroll to position [200, 0]
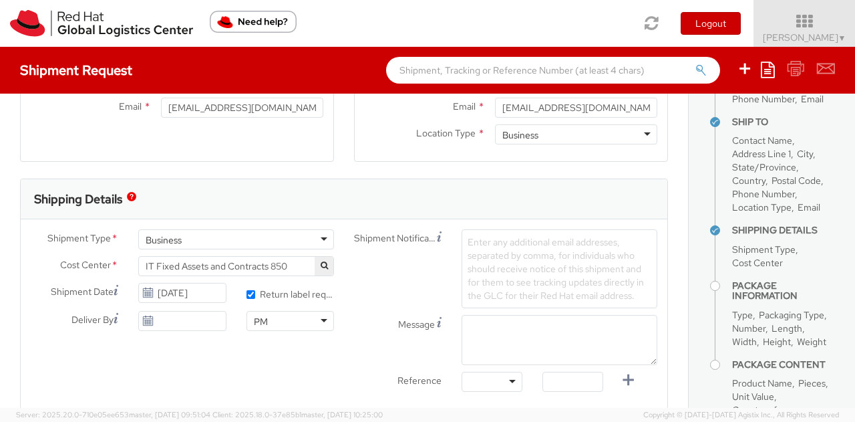
click at [514, 264] on span "Enter any additional email addresses, separated by comma, for individuals who s…" at bounding box center [556, 268] width 176 height 65
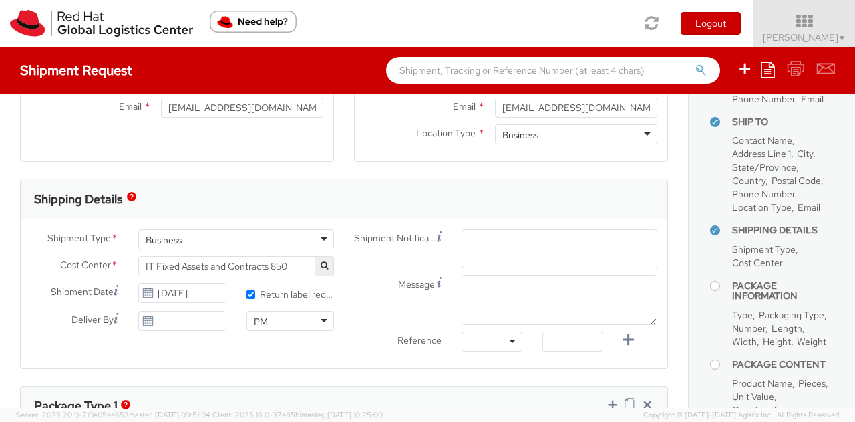
click at [492, 251] on span "Enter any additional email addresses, separated by comma, for individuals who s…" at bounding box center [560, 271] width 184 height 67
paste input "[EMAIL_ADDRESS][DOMAIN_NAME]"
type input "[EMAIL_ADDRESS][DOMAIN_NAME]"
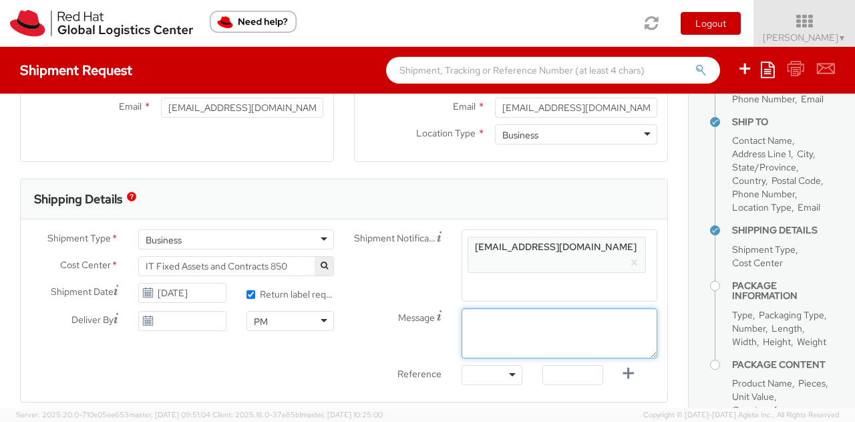
click at [501, 308] on textarea "Message" at bounding box center [560, 333] width 196 height 50
click at [520, 308] on textarea "Message" at bounding box center [560, 333] width 196 height 50
type textarea "Shipment pick up from 11 a.m CET to 16 CET"
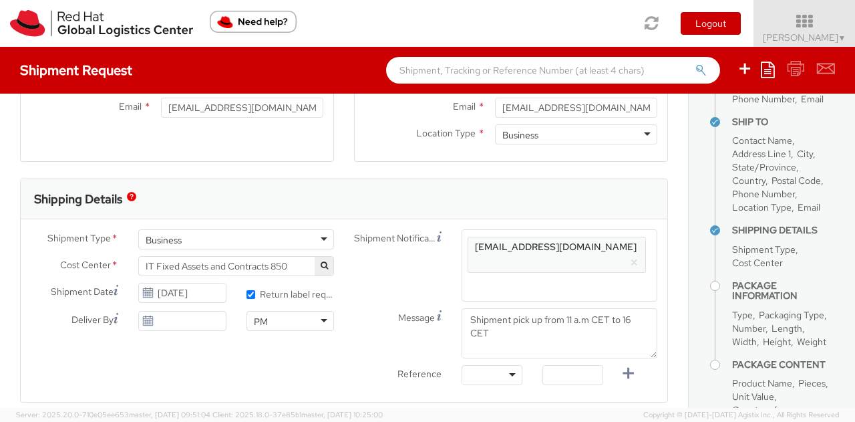
click at [501, 365] on div at bounding box center [492, 375] width 61 height 20
click at [331, 349] on div "Shipment Type * Business Business Business Cost Center * IT Fixed Assets and Co…" at bounding box center [344, 310] width 647 height 162
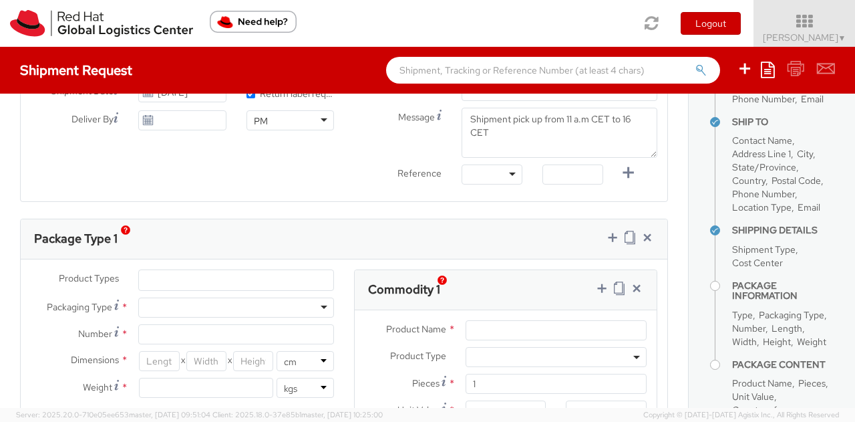
scroll to position [468, 0]
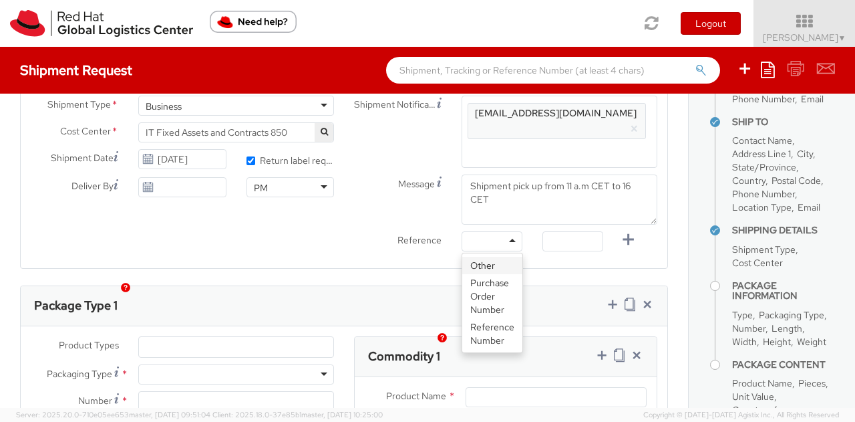
click at [505, 231] on div at bounding box center [492, 241] width 61 height 20
click at [507, 231] on div "Other" at bounding box center [492, 241] width 61 height 20
click at [327, 235] on div "Shipment Type * Business Business Business Cost Center * IT Fixed Assets and Co…" at bounding box center [344, 177] width 647 height 162
click at [505, 231] on div "Other" at bounding box center [492, 241] width 61 height 20
click at [331, 201] on div "PM PM AM PM" at bounding box center [291, 190] width 108 height 27
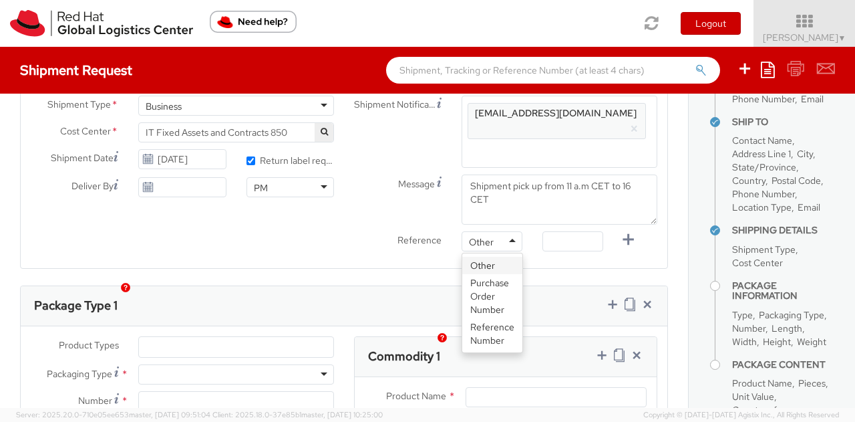
click at [507, 231] on div "Other" at bounding box center [492, 241] width 61 height 20
click at [327, 210] on div "Shipment Type * Business Business Business Cost Center * IT Fixed Assets and Co…" at bounding box center [344, 177] width 647 height 162
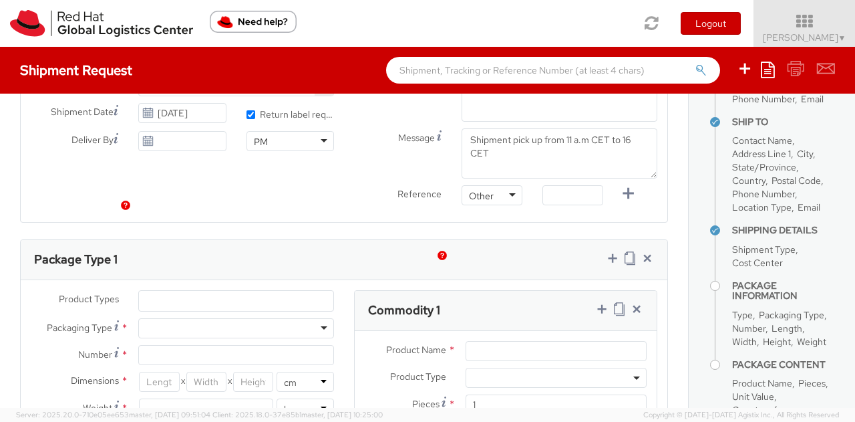
scroll to position [601, 0]
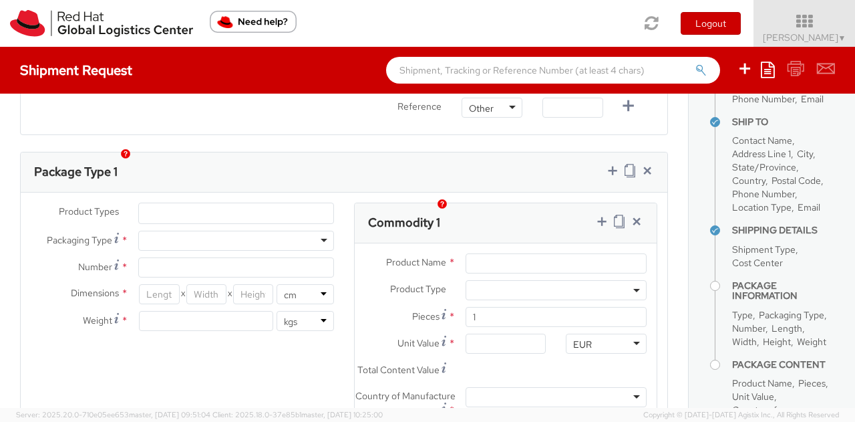
click at [259, 203] on ul at bounding box center [236, 213] width 194 height 20
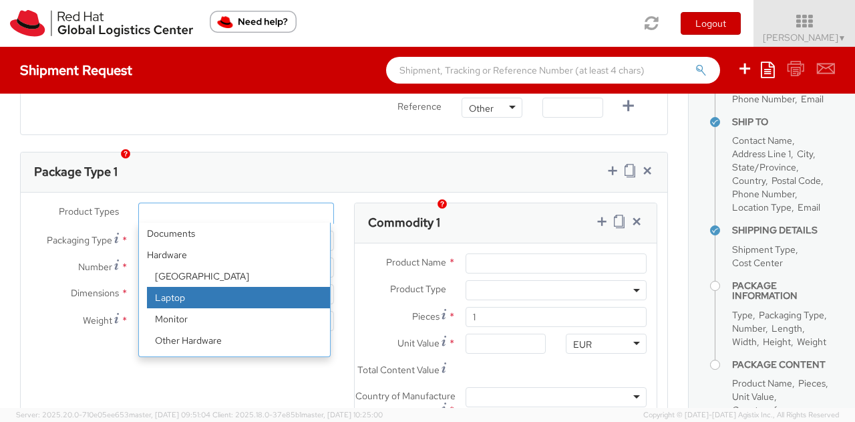
select select "LAPTOP"
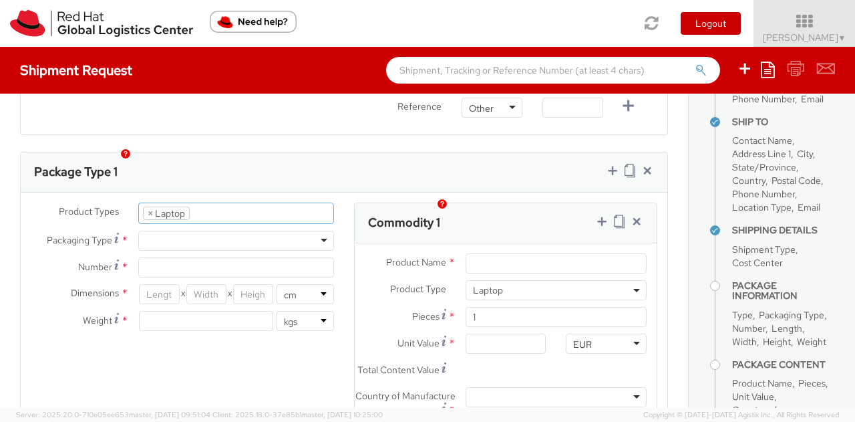
scroll to position [38, 0]
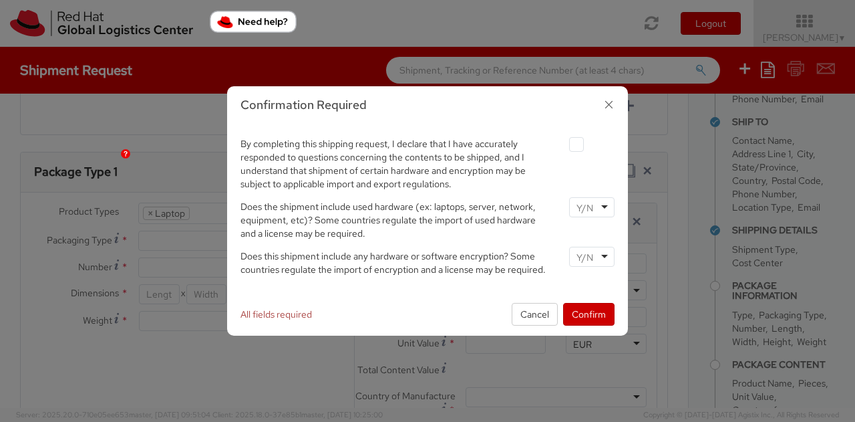
click at [605, 208] on div at bounding box center [591, 207] width 45 height 20
click at [601, 254] on div at bounding box center [591, 257] width 45 height 20
click at [583, 149] on label at bounding box center [576, 144] width 15 height 15
click at [565, 149] on input "checkbox" at bounding box center [561, 144] width 9 height 9
checkbox input "true"
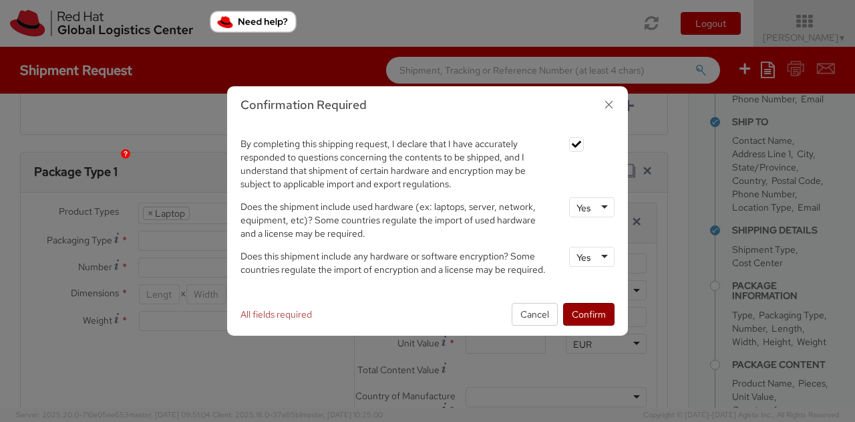
click at [599, 307] on button "Confirm" at bounding box center [588, 314] width 51 height 23
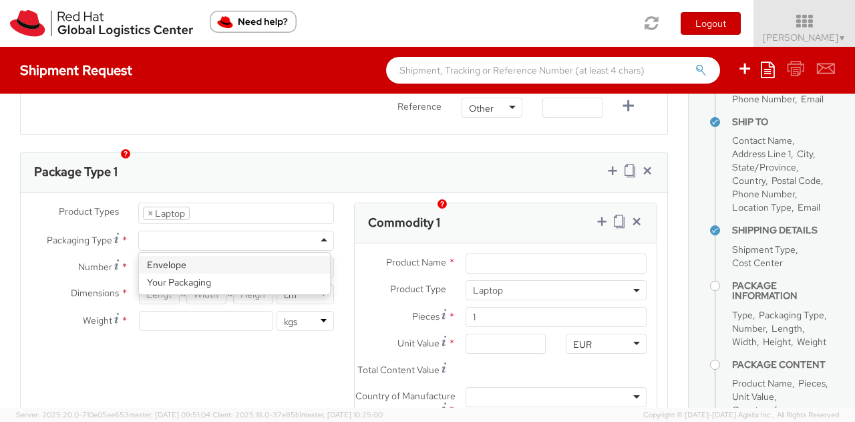
click at [183, 231] on div at bounding box center [236, 241] width 196 height 20
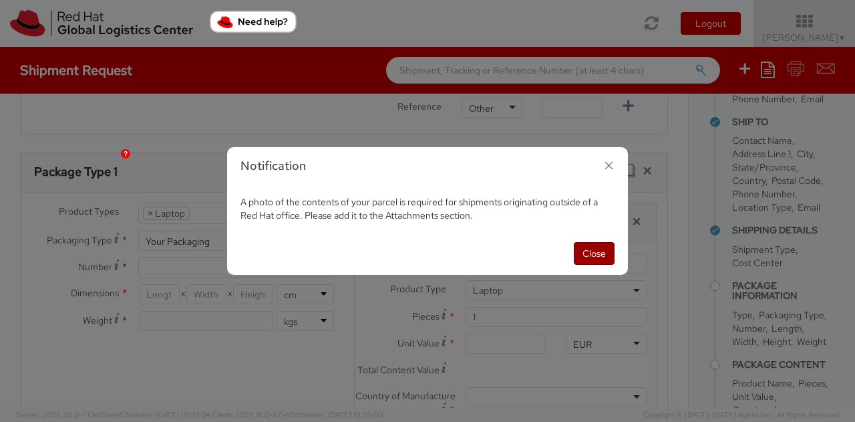
click at [595, 243] on button "Close" at bounding box center [594, 253] width 41 height 23
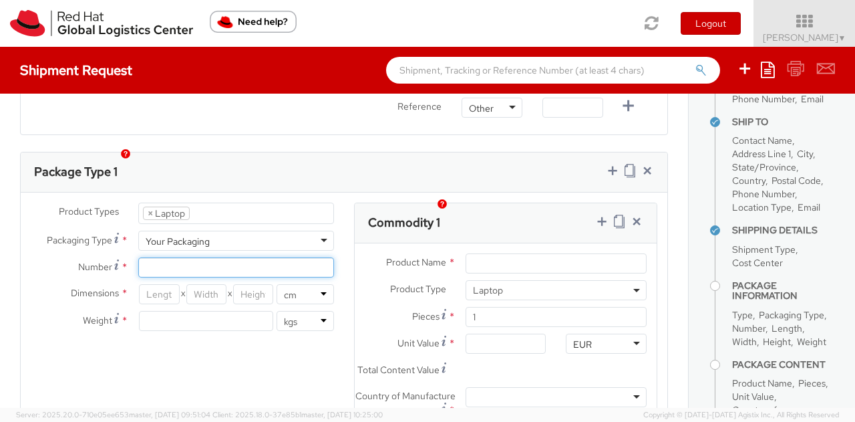
click at [202, 257] on input "Number *" at bounding box center [236, 267] width 196 height 20
type input "1"
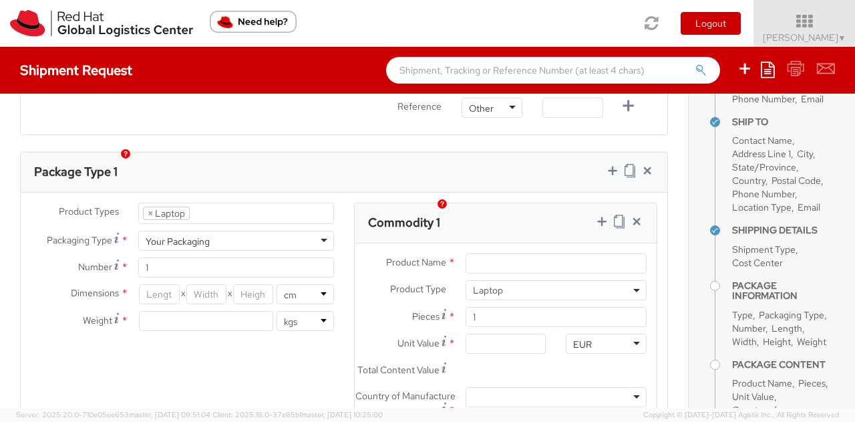
click at [162, 345] on div "Product Types * Documents Docking Station Laptop Monitor Other Hardware Server …" at bounding box center [344, 348] width 647 height 293
click at [163, 284] on input "number" at bounding box center [159, 294] width 40 height 20
type input "40"
type input "30"
type input "13"
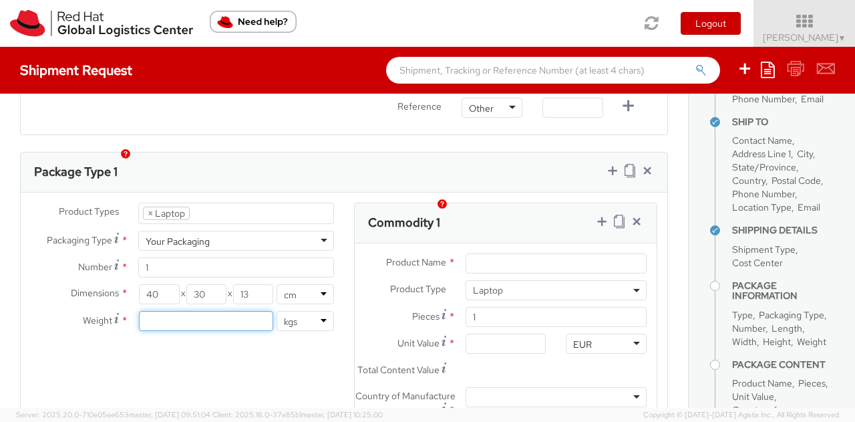
click at [253, 311] on input "number" at bounding box center [206, 321] width 134 height 20
type input "4"
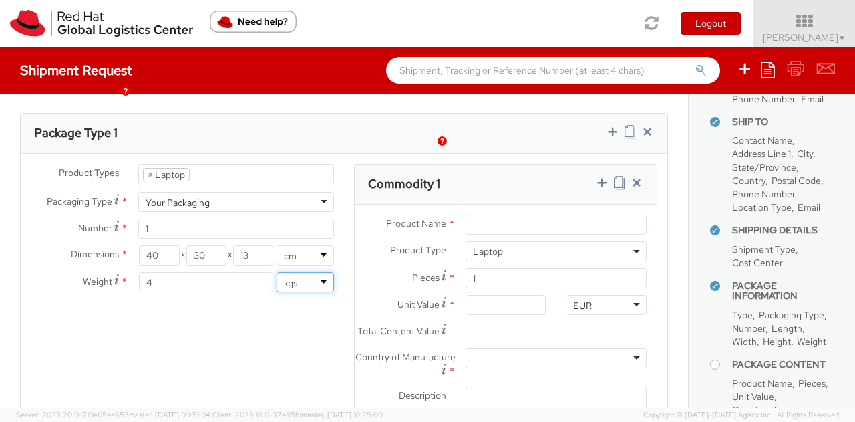
scroll to position [668, 0]
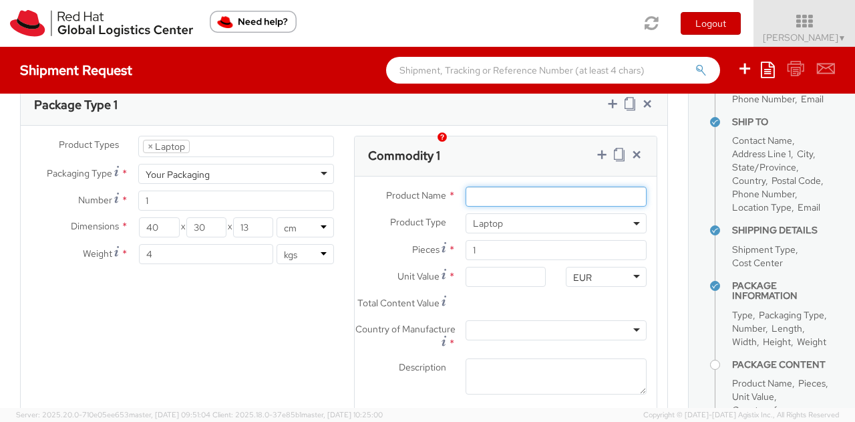
click at [536, 186] on input "Product Name *" at bounding box center [556, 196] width 181 height 20
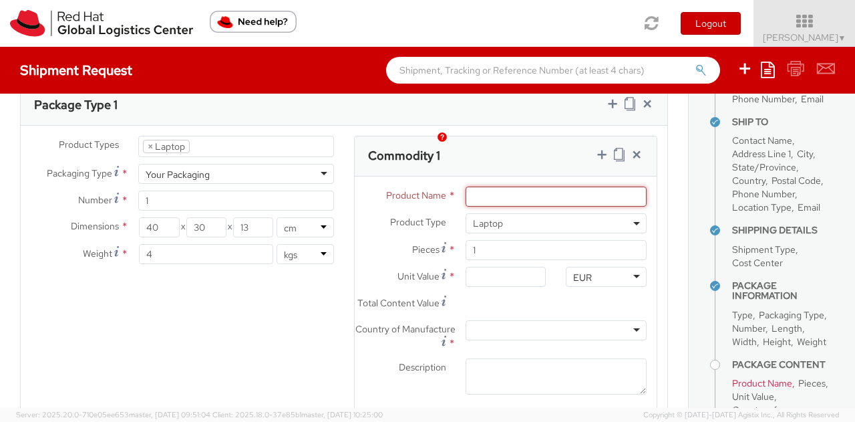
paste input "Manufacturer/Model of Laptop (ie: Apple 13" MBP, Lenovo P1)"
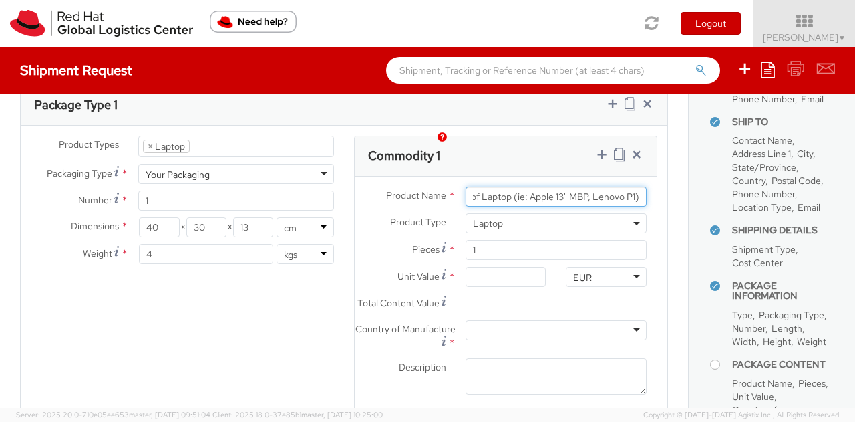
drag, startPoint x: 511, startPoint y: 176, endPoint x: 553, endPoint y: 177, distance: 42.8
click at [516, 186] on input "Manufacturer/Model of Laptop (ie: Apple 13" MBP, Lenovo P1)" at bounding box center [556, 196] width 181 height 20
click at [617, 186] on input "Manufacturer/Model of Laptop (ie: Lenovo P1)" at bounding box center [556, 196] width 181 height 20
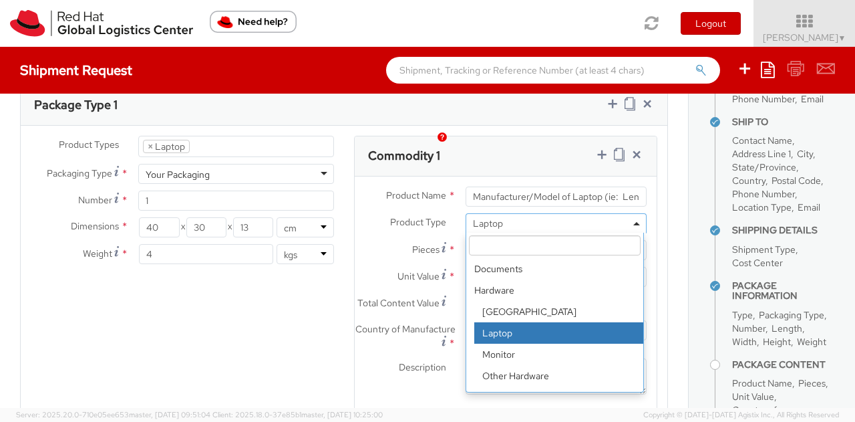
click at [536, 217] on span "Laptop" at bounding box center [556, 223] width 166 height 12
click at [581, 186] on input "Manufacturer/Model of Laptop (ie: Lenovo P1)" at bounding box center [556, 196] width 181 height 20
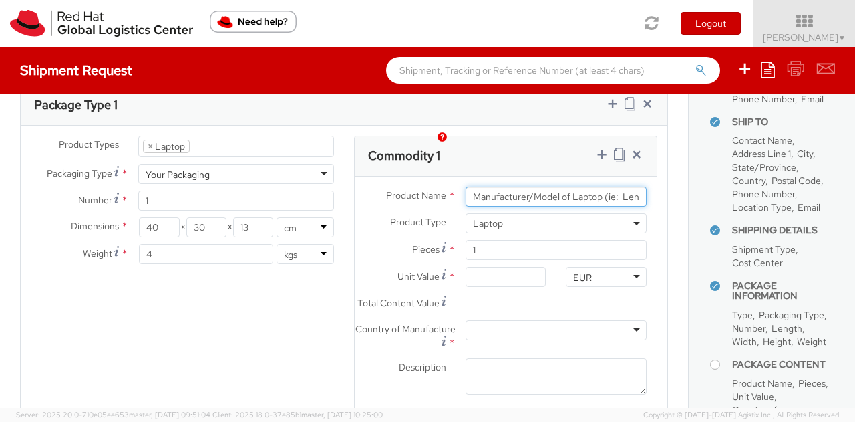
click at [628, 186] on input "Manufacturer/Model of Laptop (ie: Lenovo P1)" at bounding box center [556, 196] width 181 height 20
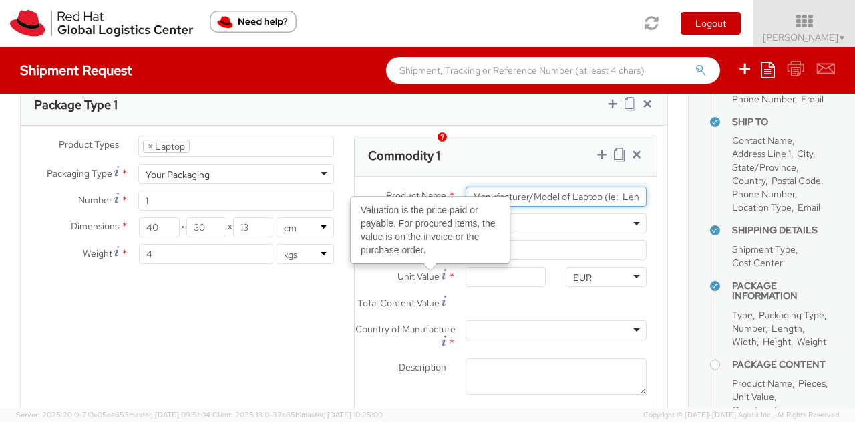
click at [545, 186] on input "Manufacturer/Model of Laptop (ie: Lenovo P1)" at bounding box center [556, 196] width 181 height 20
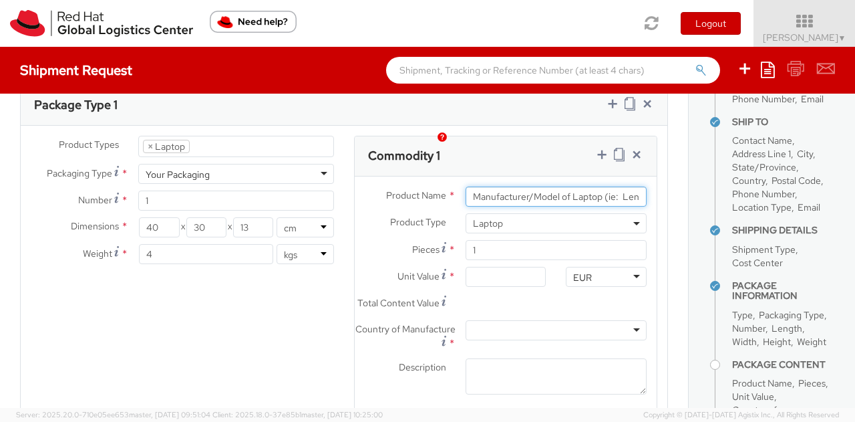
click at [485, 186] on input "Manufacturer/Model of Laptop (ie: Lenovo P1)" at bounding box center [556, 196] width 181 height 20
click at [606, 186] on input "Manufacturer/Model of Laptop (ie: Lenovo P1)" at bounding box center [556, 196] width 181 height 20
type input "Manufacturer/Model of Laptop (Lenovo T14s)"
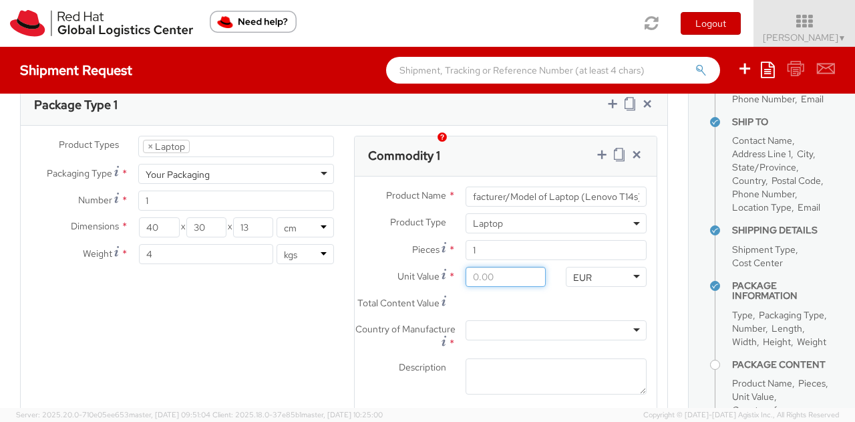
scroll to position [0, 0]
click at [499, 267] on input "Unit Value *" at bounding box center [506, 277] width 81 height 20
type input "5.00"
type input "50.00"
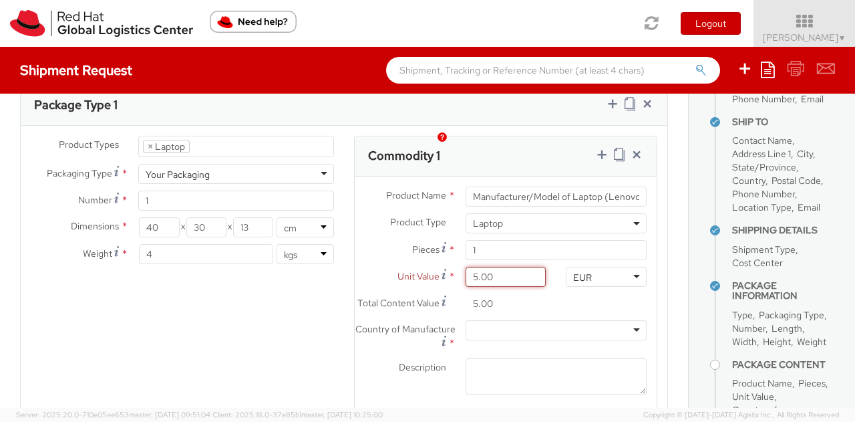
type input "50.00"
type input "500.00"
click at [480, 327] on div at bounding box center [556, 330] width 181 height 20
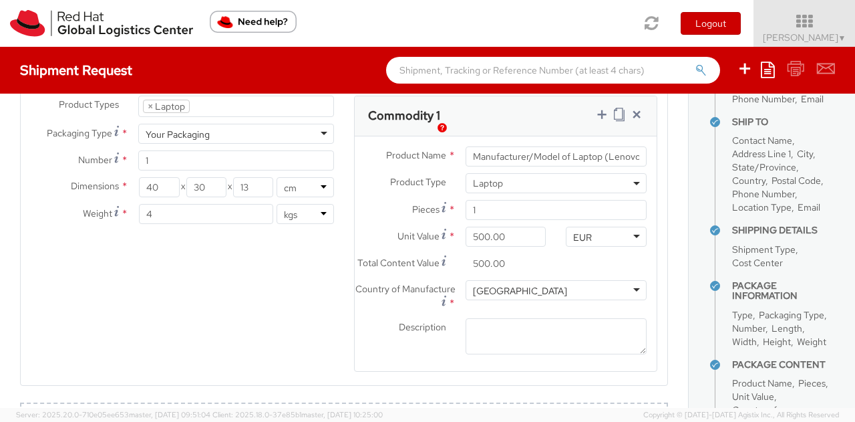
scroll to position [802, 0]
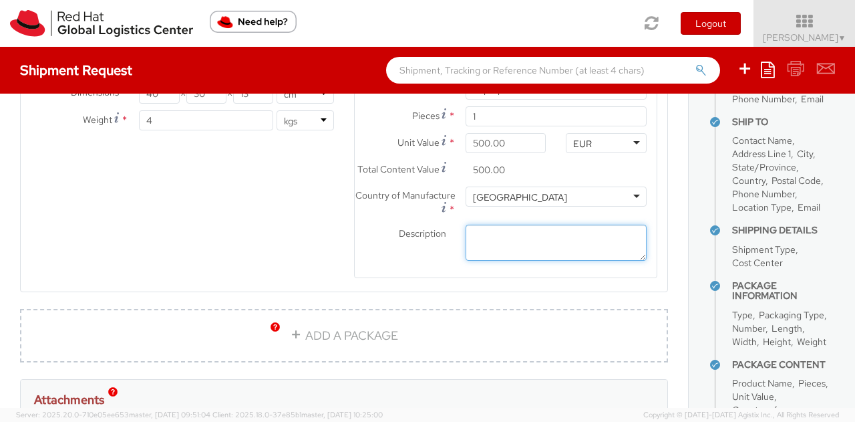
click at [561, 237] on textarea "Description *" at bounding box center [556, 243] width 181 height 37
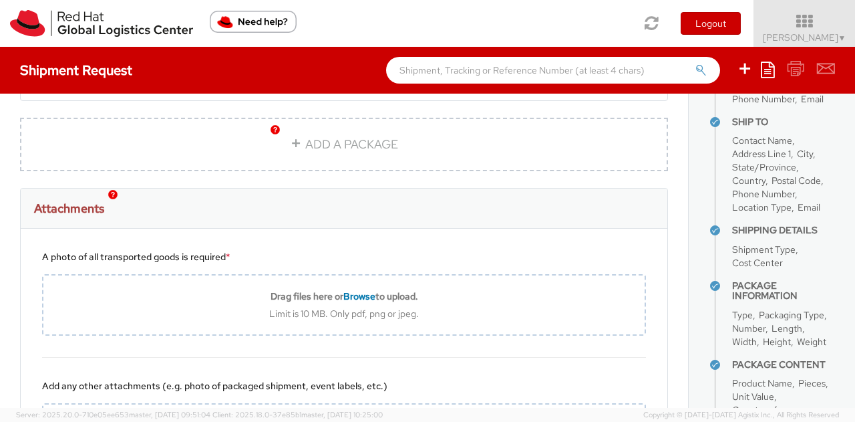
scroll to position [1002, 0]
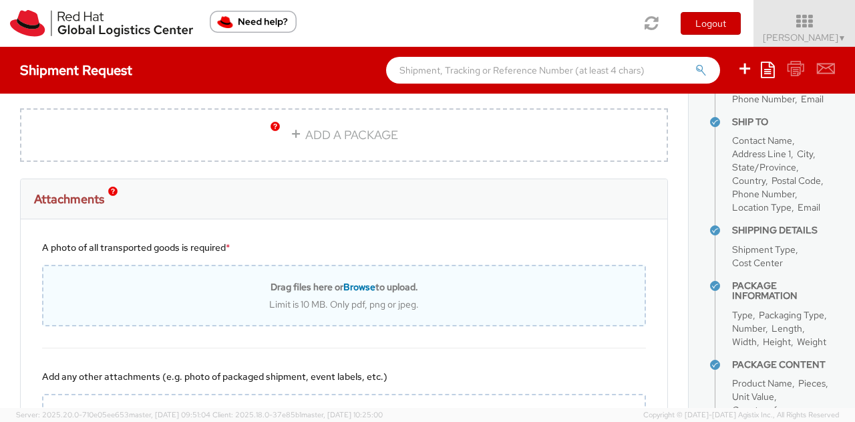
click at [362, 281] on span "Browse" at bounding box center [359, 287] width 32 height 12
type input "C:\fakepath\IMG_3888.jpg"
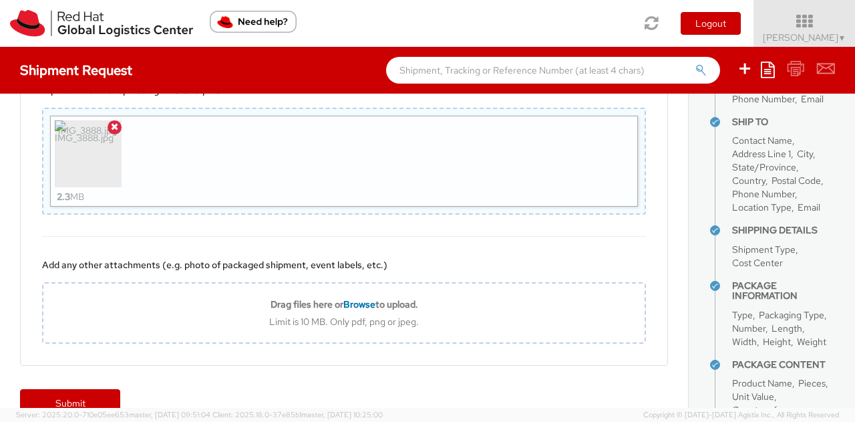
scroll to position [1178, 0]
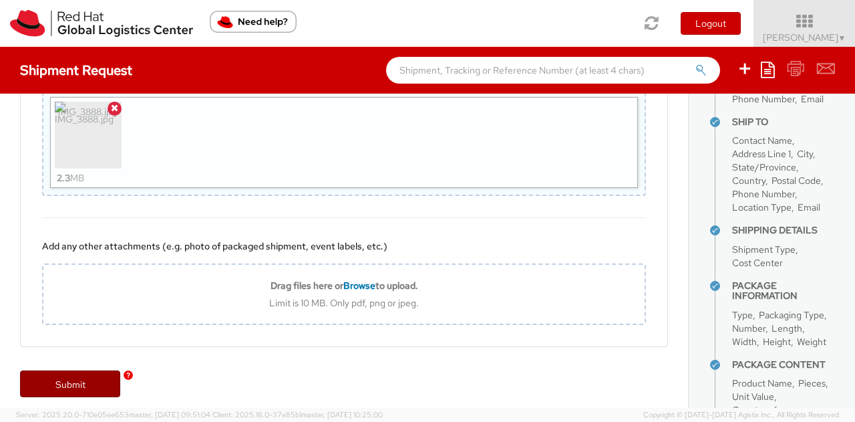
click at [71, 374] on link "Submit" at bounding box center [70, 383] width 100 height 27
